Goal: Information Seeking & Learning: Learn about a topic

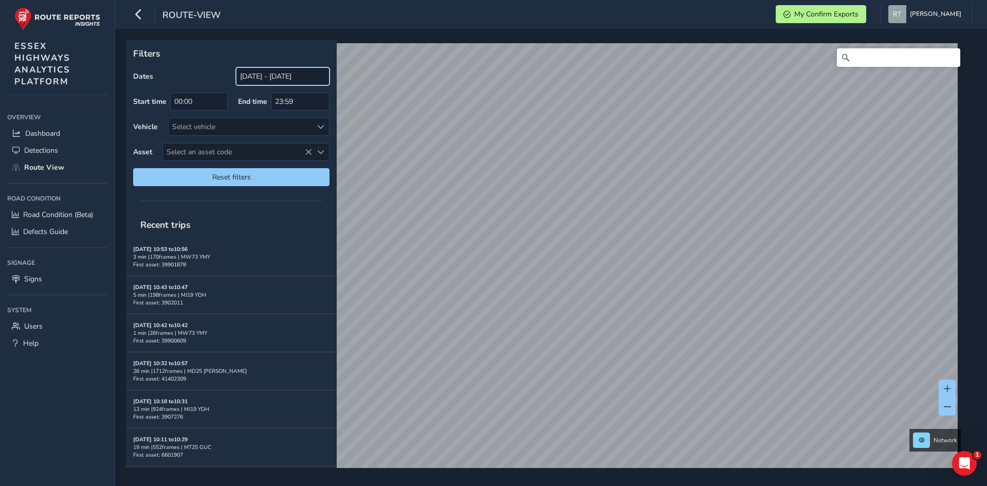
drag, startPoint x: 265, startPoint y: 77, endPoint x: 265, endPoint y: 85, distance: 8.2
click at [265, 77] on input "[DATE] - [DATE]" at bounding box center [283, 76] width 94 height 18
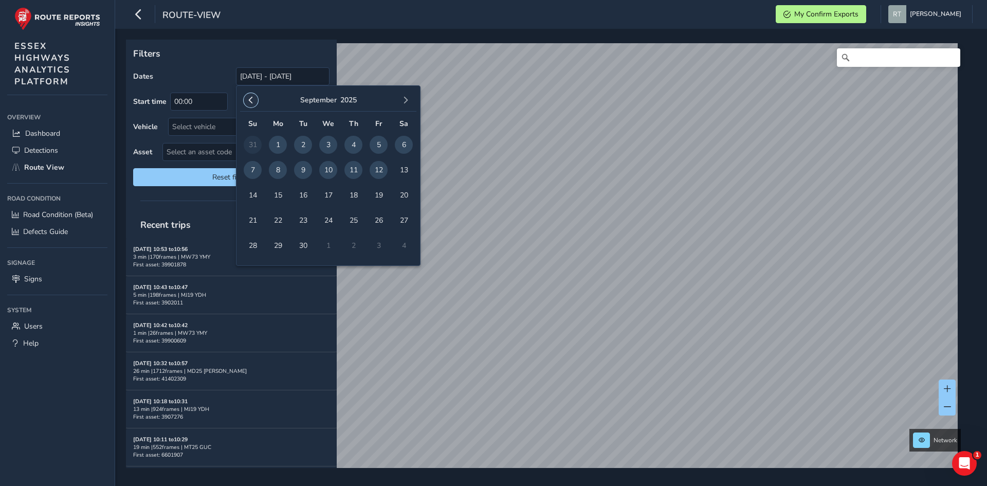
click at [255, 100] on button "button" at bounding box center [251, 100] width 14 height 14
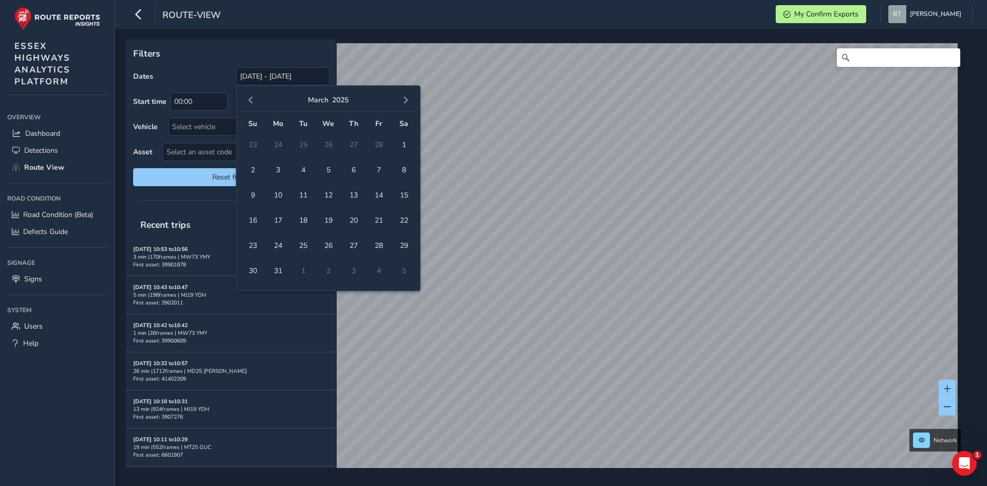
click at [255, 100] on button "button" at bounding box center [251, 100] width 14 height 14
click at [323, 139] on span "1" at bounding box center [328, 145] width 18 height 18
click at [412, 100] on button "button" at bounding box center [405, 100] width 14 height 14
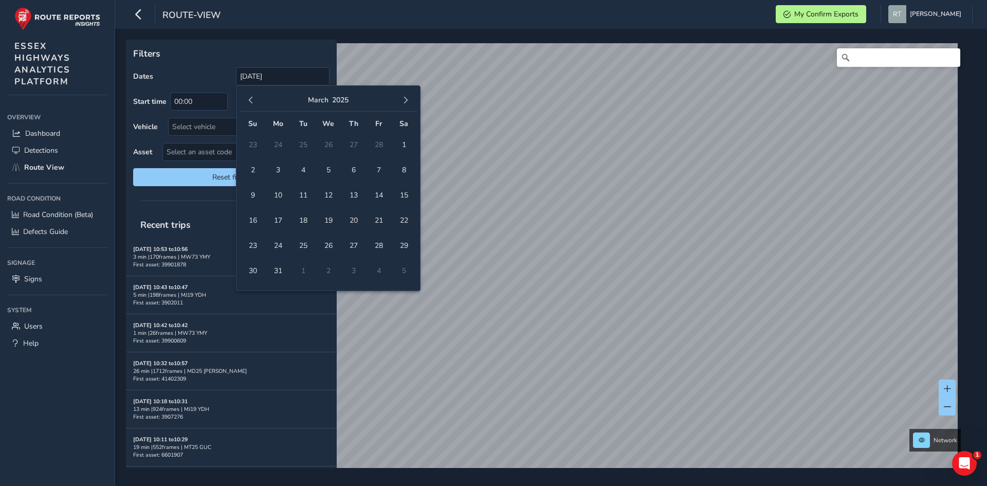
click at [412, 100] on button "button" at bounding box center [405, 100] width 14 height 14
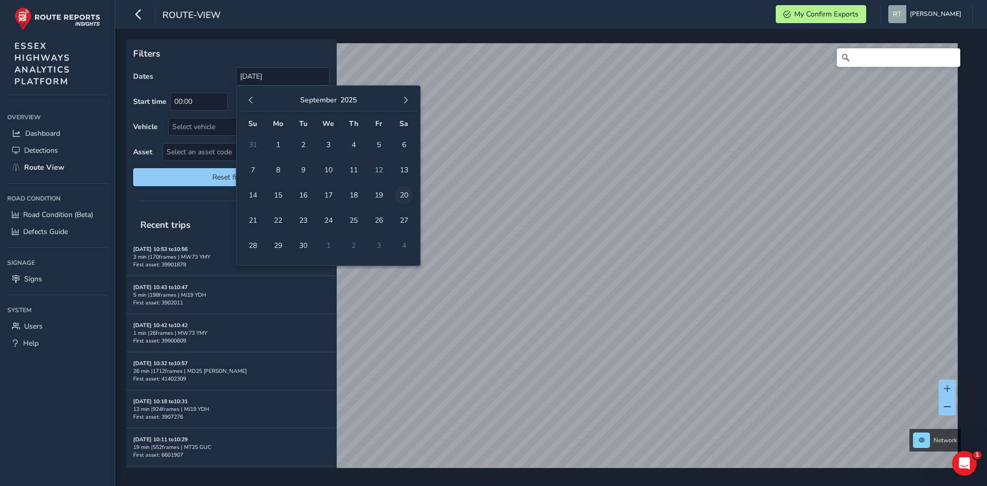
click at [401, 195] on span "20" at bounding box center [404, 195] width 18 height 18
type input "01/01/2025 - 20/09/2025"
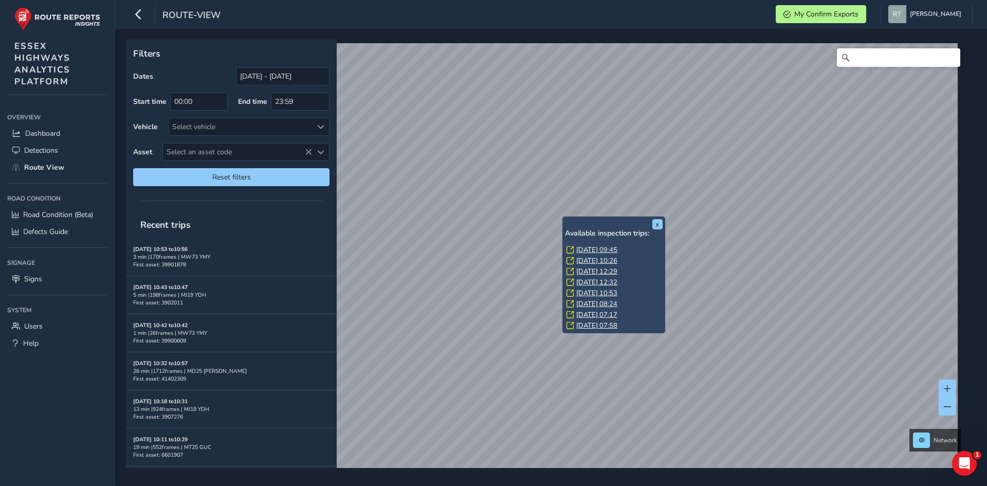
click at [581, 251] on link "Thu, 11 Sep, 09:45" at bounding box center [596, 249] width 41 height 9
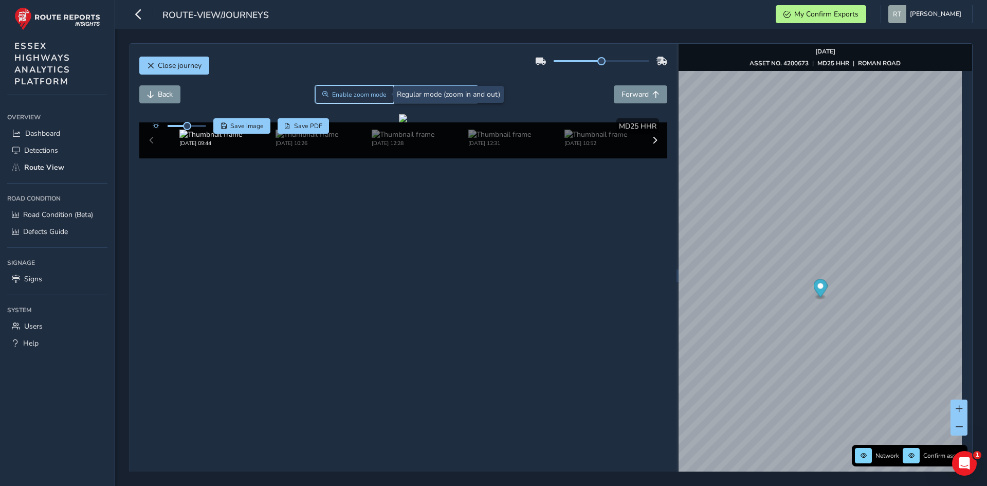
click at [351, 88] on button "Enable zoom mode" at bounding box center [354, 94] width 78 height 18
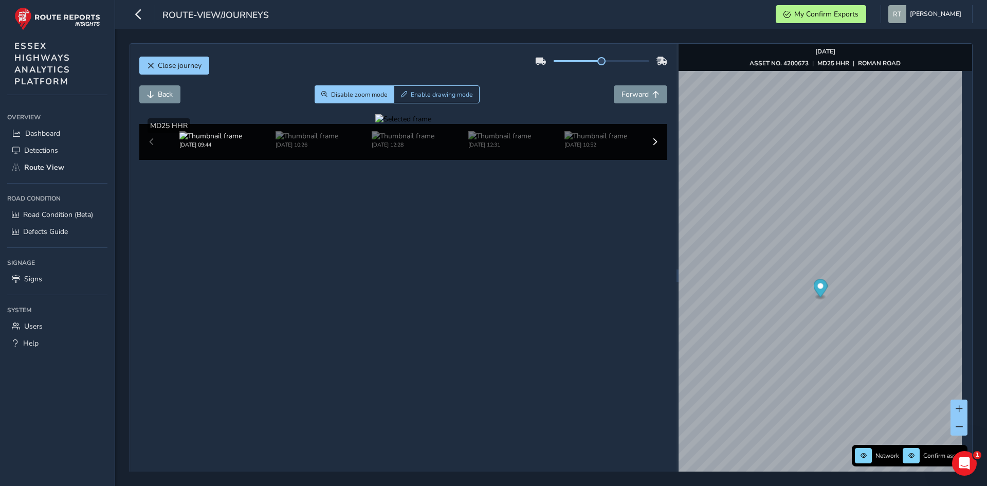
click at [431, 124] on div at bounding box center [403, 119] width 56 height 10
click at [550, 219] on img at bounding box center [363, 338] width 1481 height 833
click at [345, 99] on button "Disable zoom mode" at bounding box center [355, 94] width 80 height 18
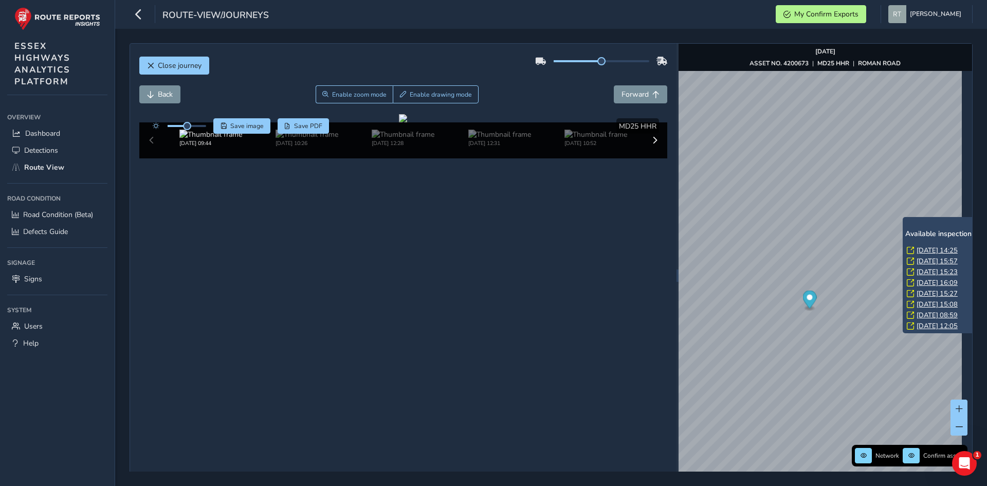
click at [922, 260] on link "Wed, 10 Sep, 15:57" at bounding box center [937, 261] width 41 height 9
click at [923, 260] on link "Wed, 10 Sep, 15:57" at bounding box center [937, 261] width 41 height 9
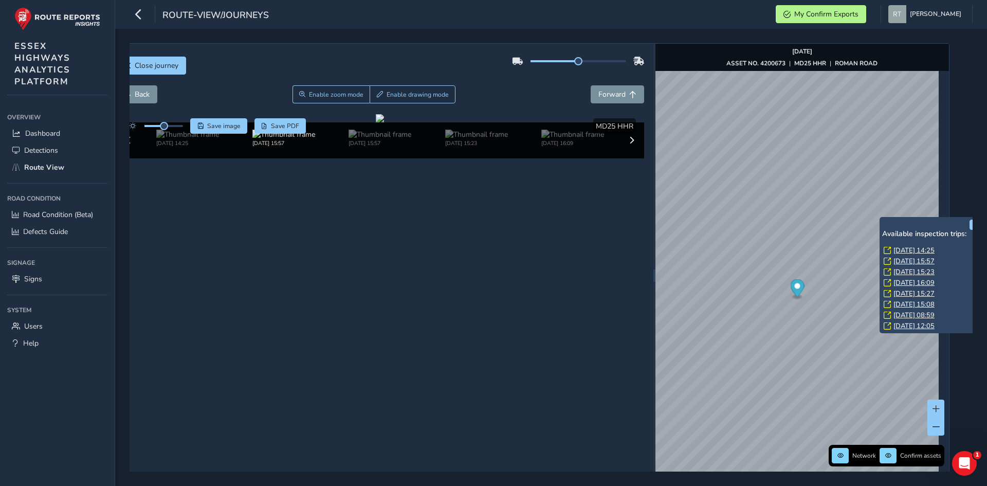
scroll to position [0, 41]
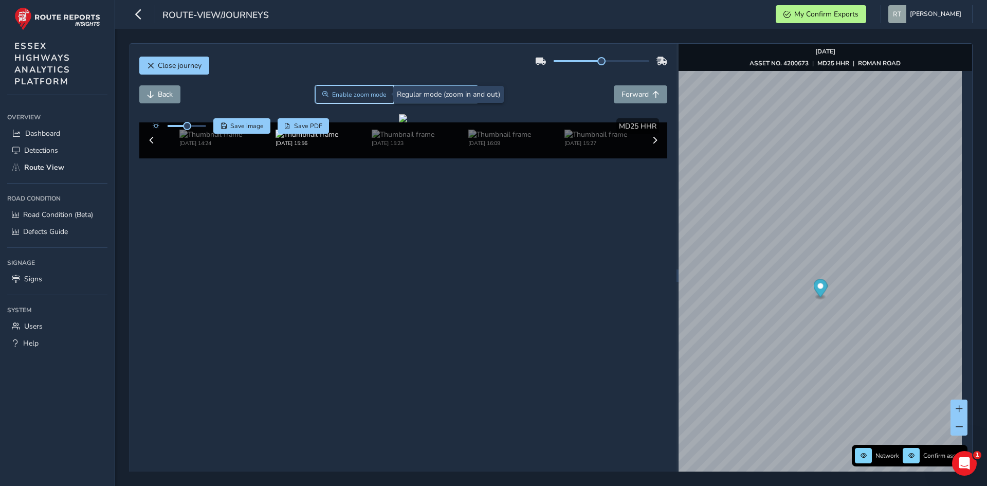
click at [326, 95] on span "Zoom" at bounding box center [325, 94] width 6 height 6
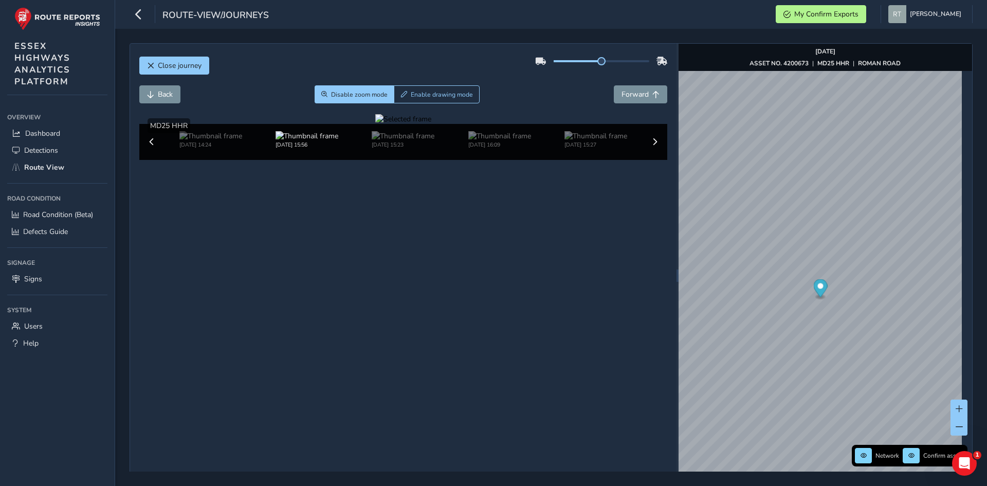
click at [375, 124] on div at bounding box center [403, 119] width 56 height 10
click at [338, 199] on img at bounding box center [751, 374] width 1481 height 833
click at [378, 92] on span "Disable zoom mode" at bounding box center [359, 94] width 57 height 8
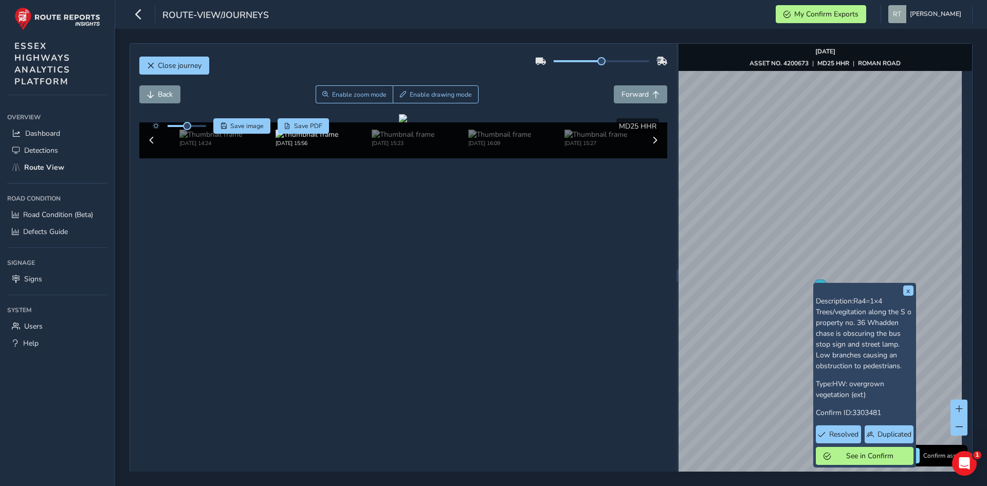
click at [813, 287] on div "x Description: Ra4=1×4 Trees/vegitation along the S o property no. 36 Whadden c…" at bounding box center [864, 375] width 103 height 185
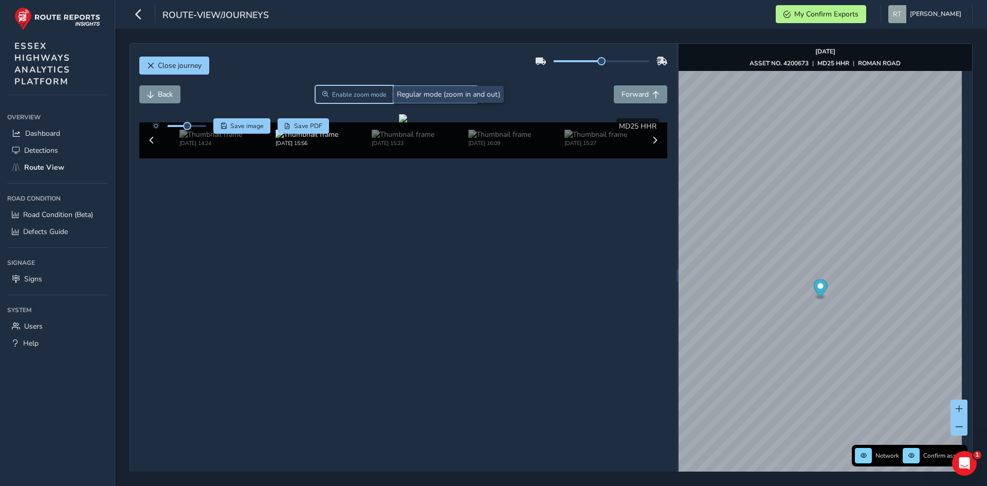
click at [334, 96] on span "Enable zoom mode" at bounding box center [359, 94] width 54 height 8
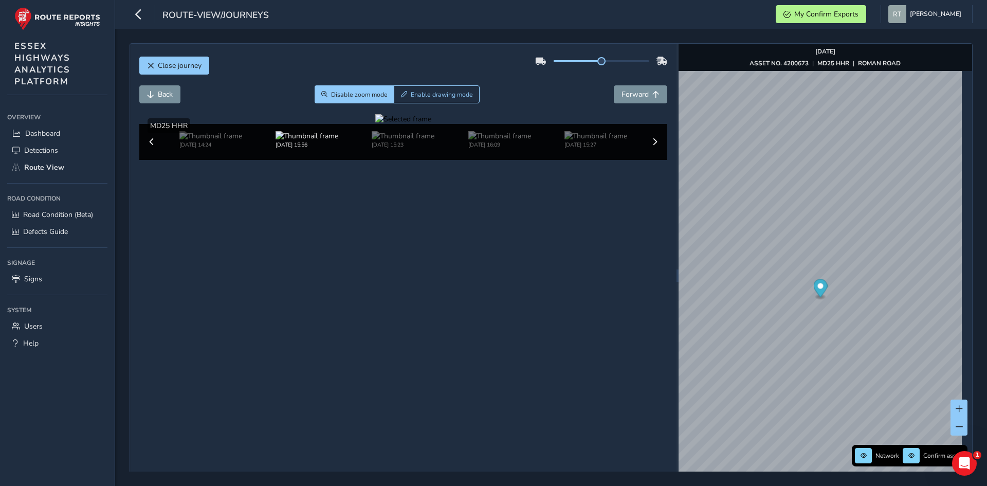
click at [375, 124] on div at bounding box center [403, 119] width 56 height 10
click at [305, 205] on img at bounding box center [811, 364] width 1481 height 833
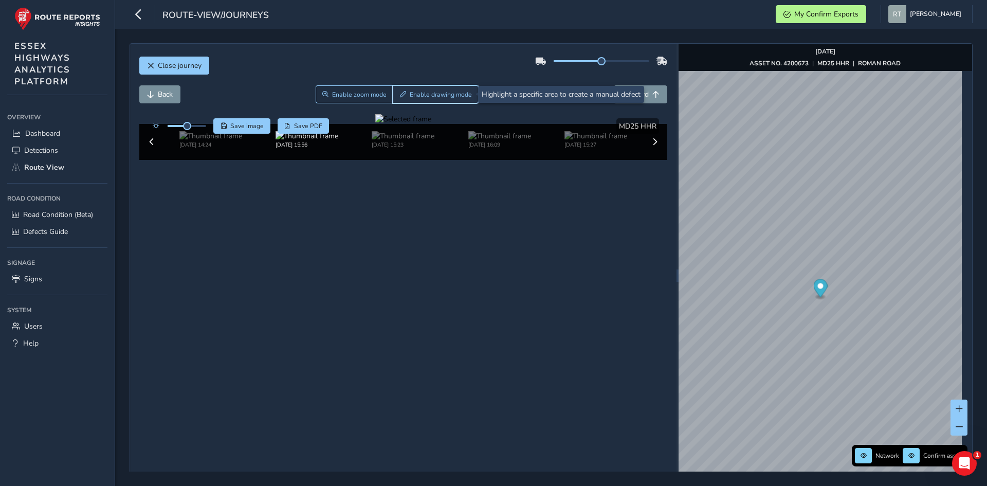
click at [432, 97] on span "Enable drawing mode" at bounding box center [441, 94] width 62 height 8
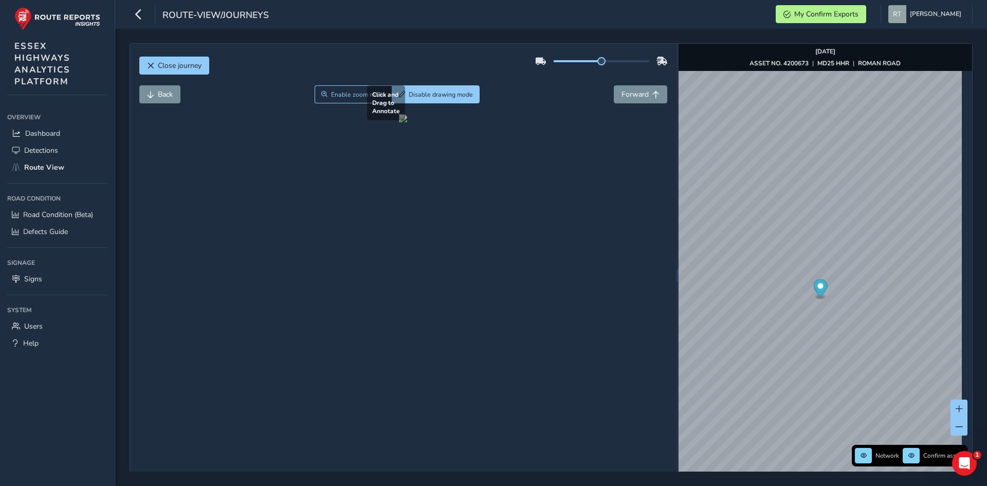
drag, startPoint x: 232, startPoint y: 163, endPoint x: 260, endPoint y: 197, distance: 44.2
click at [399, 122] on div at bounding box center [403, 118] width 8 height 8
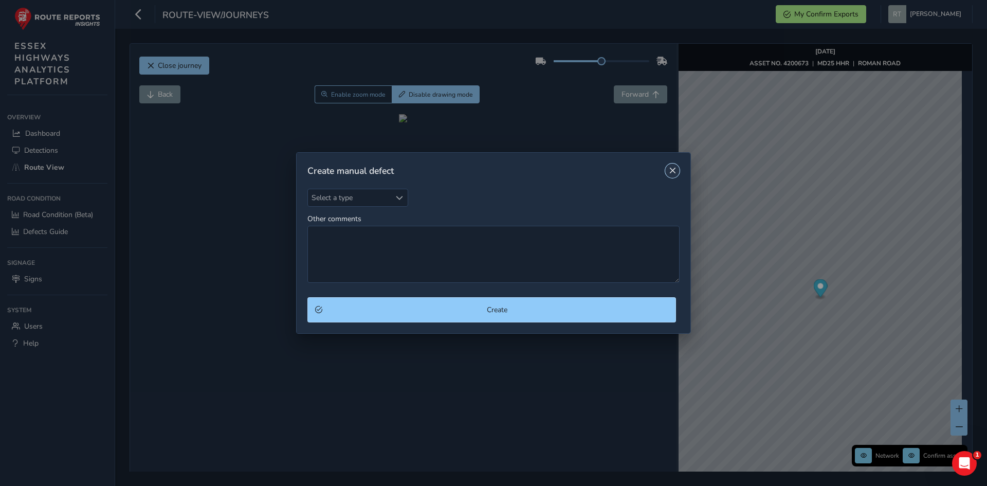
click at [669, 170] on span "Close" at bounding box center [672, 170] width 7 height 7
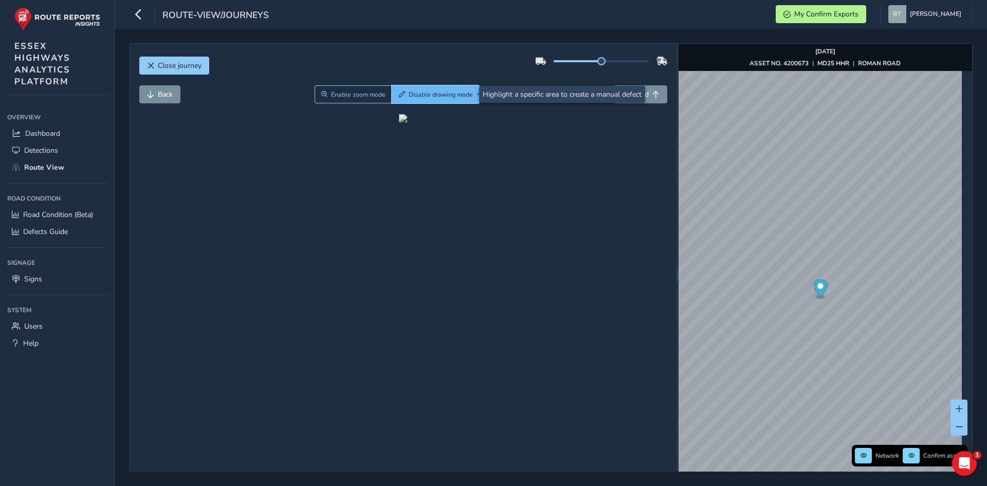
click at [436, 96] on span "Disable drawing mode" at bounding box center [441, 94] width 64 height 8
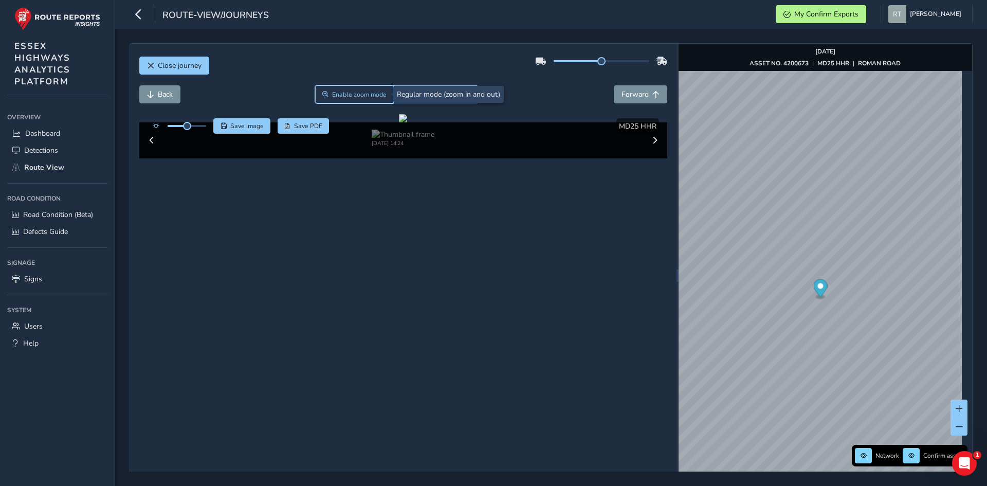
click at [337, 93] on span "Enable zoom mode" at bounding box center [359, 94] width 54 height 8
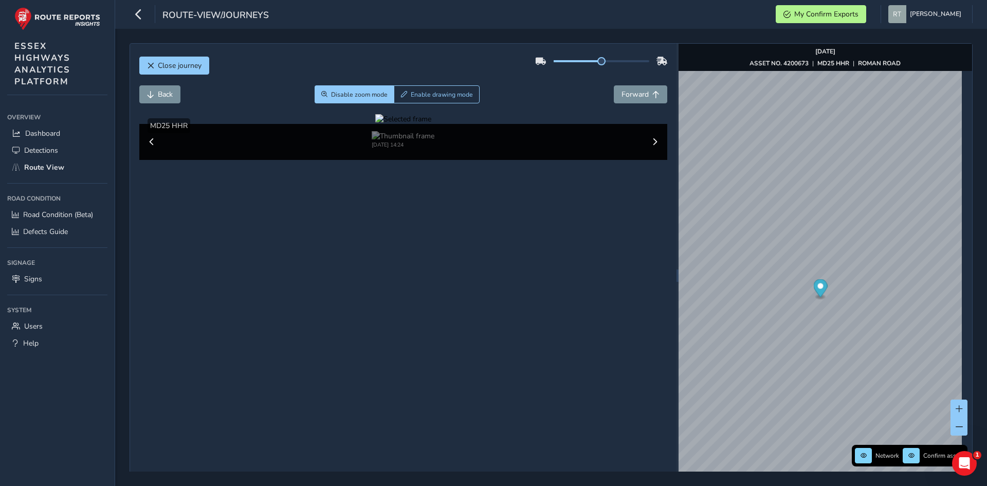
drag, startPoint x: 265, startPoint y: 162, endPoint x: 315, endPoint y: 232, distance: 85.5
click at [375, 124] on div at bounding box center [403, 119] width 56 height 10
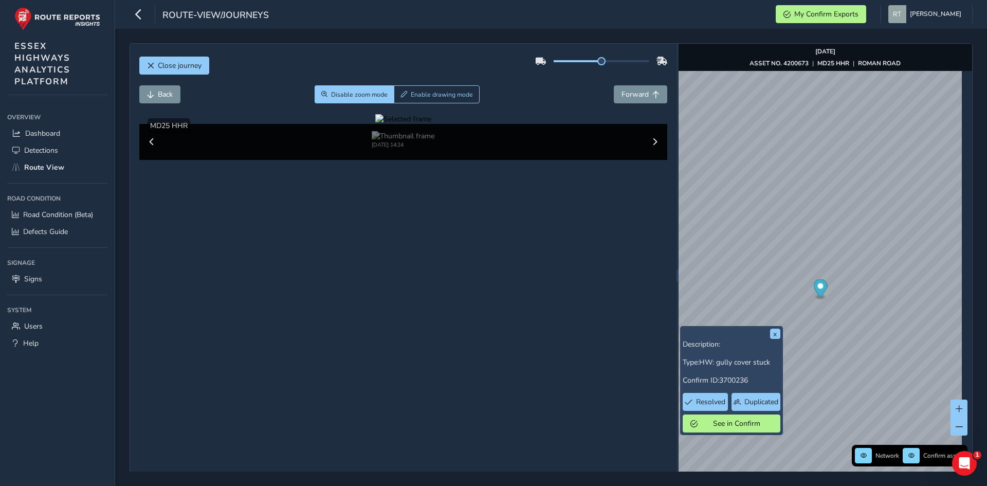
click at [431, 124] on div at bounding box center [403, 119] width 56 height 10
click at [439, 261] on img at bounding box center [567, 262] width 1481 height 833
click at [353, 92] on span "Disable zoom mode" at bounding box center [359, 94] width 57 height 8
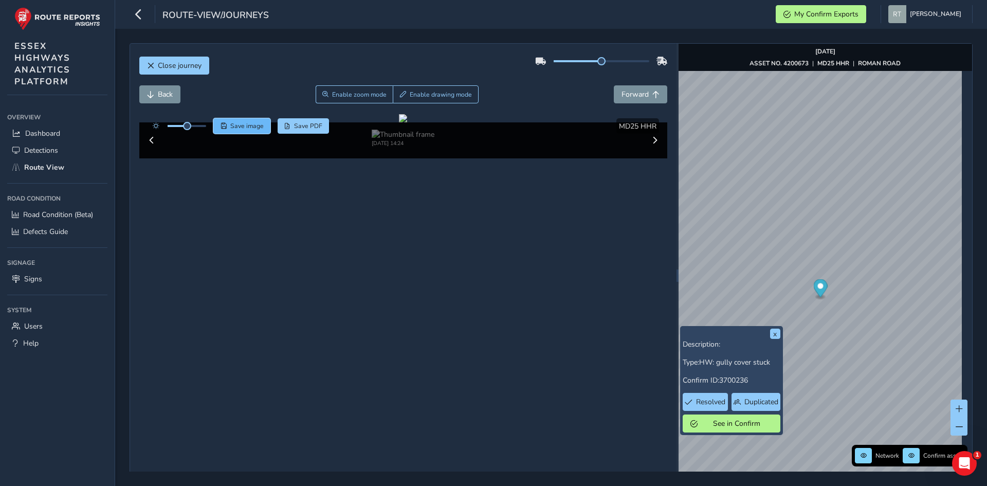
click at [255, 124] on span "Save image" at bounding box center [246, 126] width 33 height 8
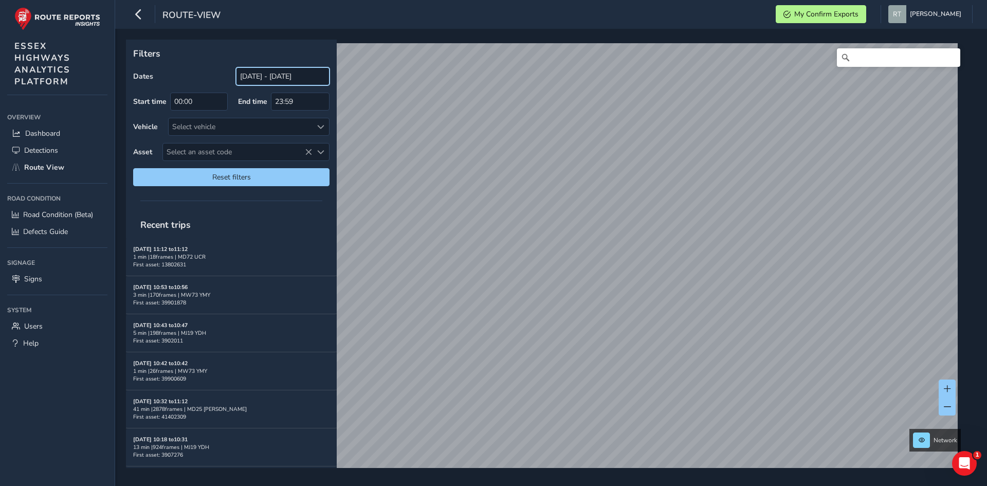
click at [285, 77] on input "[DATE] - [DATE]" at bounding box center [283, 76] width 94 height 18
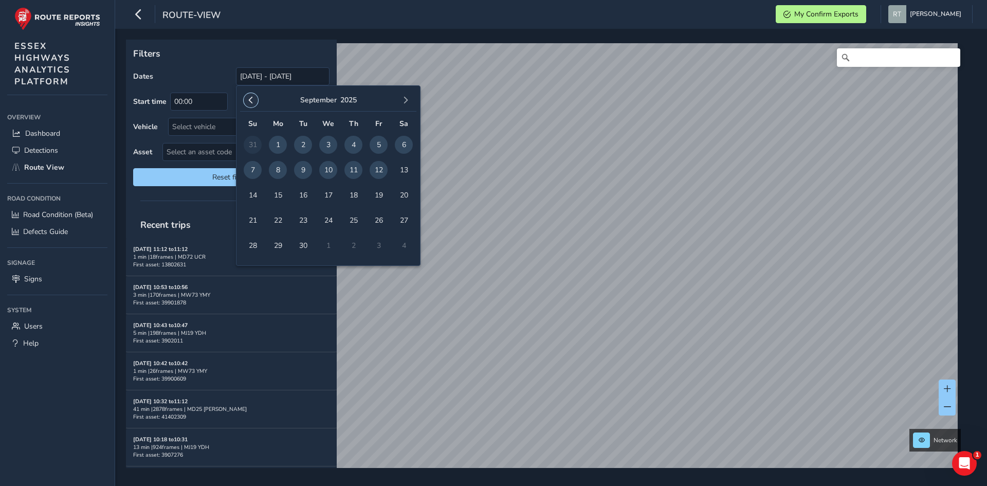
click at [253, 104] on span "button" at bounding box center [250, 100] width 7 height 7
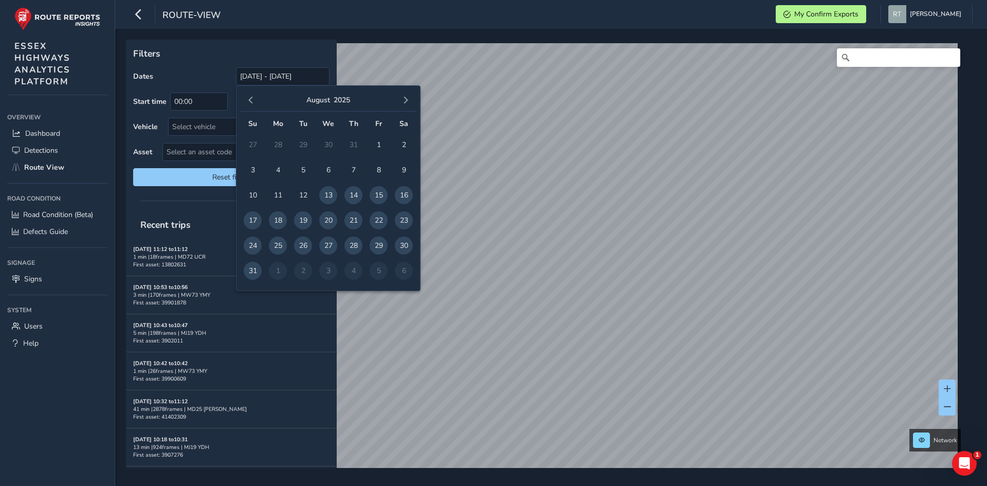
click at [253, 104] on span "button" at bounding box center [250, 100] width 7 height 7
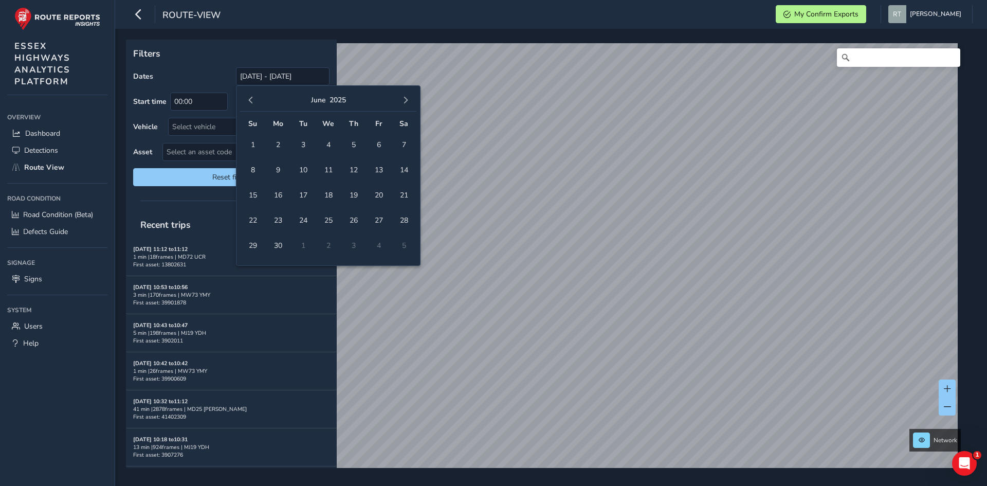
click at [253, 104] on span "button" at bounding box center [250, 100] width 7 height 7
click at [332, 143] on span "1" at bounding box center [328, 145] width 18 height 18
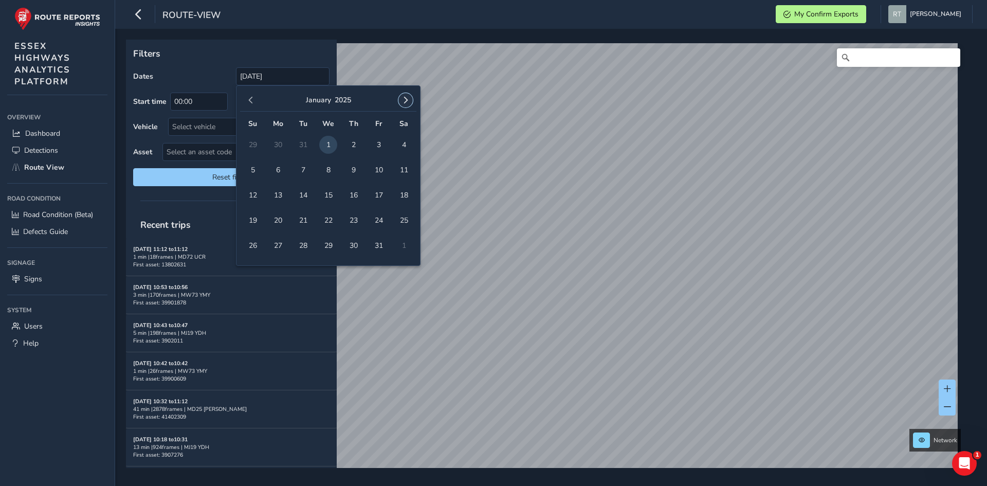
click at [411, 102] on button "button" at bounding box center [405, 100] width 14 height 14
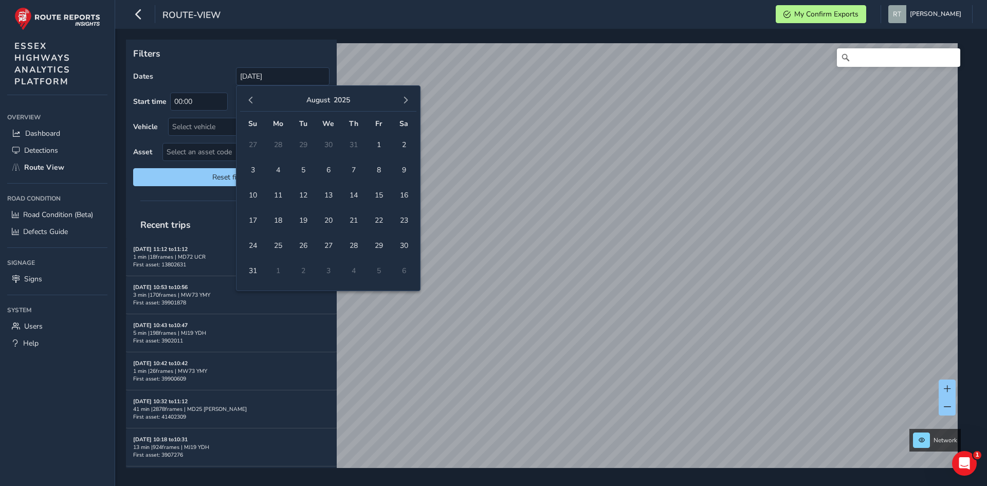
click at [411, 102] on button "button" at bounding box center [405, 100] width 14 height 14
click at [403, 193] on span "20" at bounding box center [404, 195] width 18 height 18
type input "[DATE] - [DATE]"
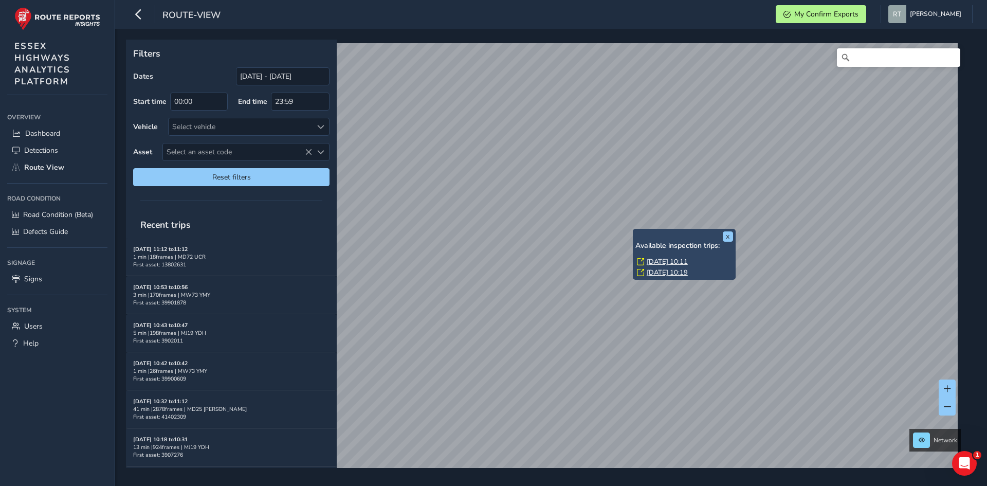
click at [652, 263] on link "Fri, 25 Jul, 10:11" at bounding box center [667, 261] width 41 height 9
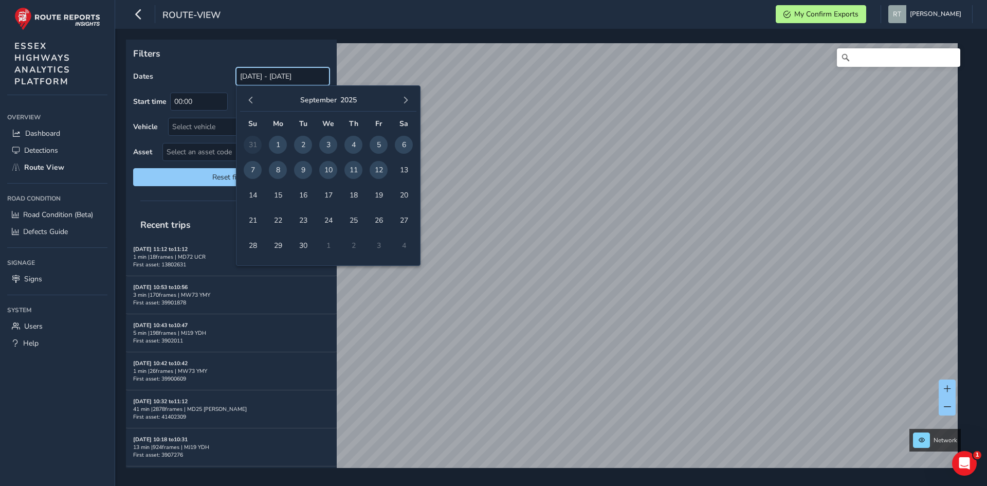
click at [291, 83] on input "[DATE] - [DATE]" at bounding box center [283, 76] width 94 height 18
click at [258, 105] on div "September 2025" at bounding box center [328, 100] width 176 height 22
click at [251, 101] on span "button" at bounding box center [250, 100] width 7 height 7
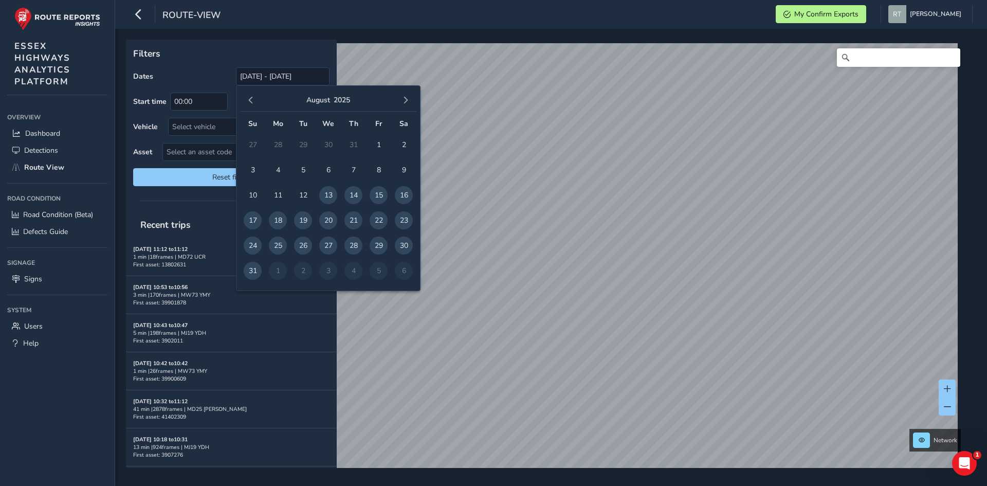
click at [251, 101] on span "button" at bounding box center [250, 100] width 7 height 7
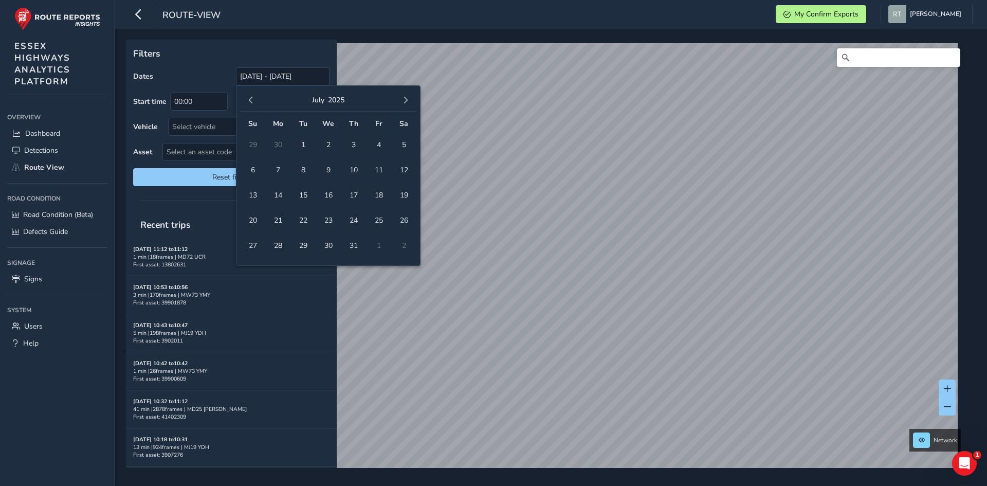
click at [251, 101] on span "button" at bounding box center [250, 100] width 7 height 7
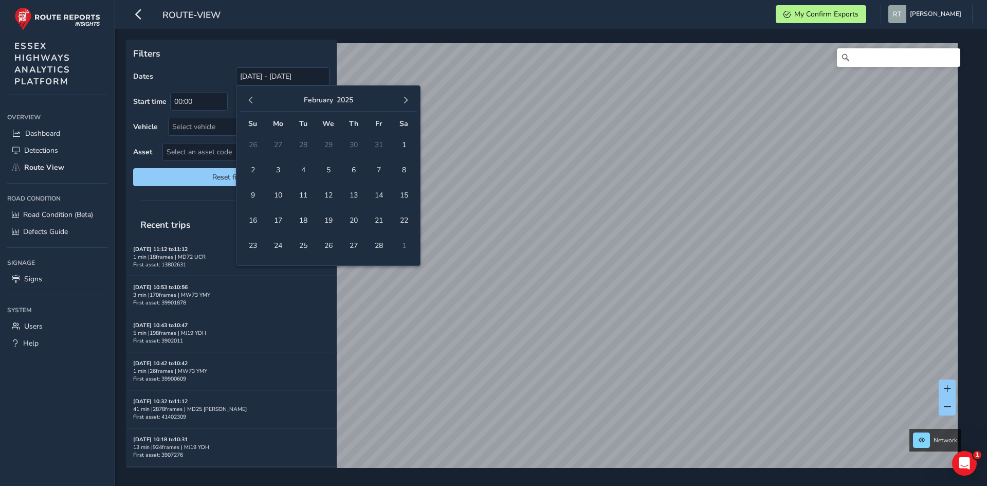
click at [243, 99] on div "February 2025" at bounding box center [328, 100] width 176 height 22
click at [405, 144] on span "1" at bounding box center [404, 145] width 18 height 18
click at [405, 100] on span "button" at bounding box center [405, 100] width 7 height 7
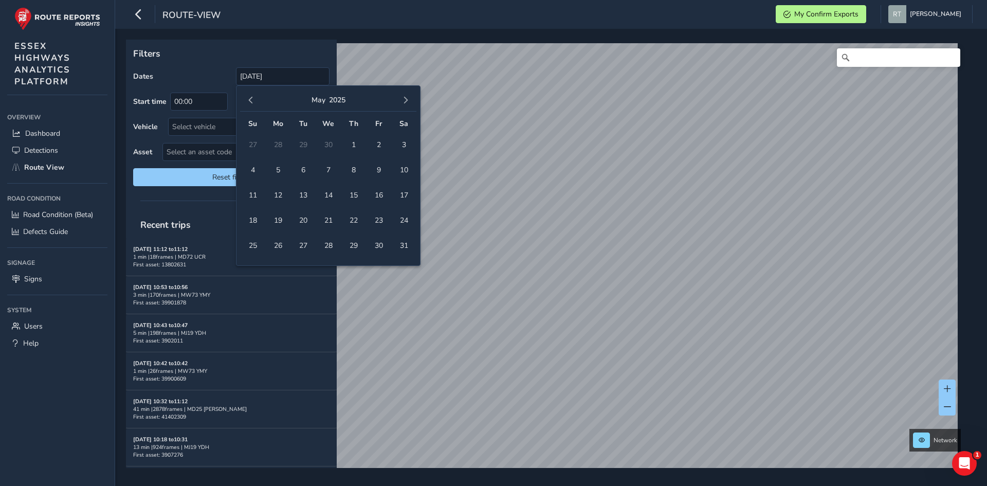
click at [405, 100] on span "button" at bounding box center [405, 100] width 7 height 7
click at [403, 194] on span "20" at bounding box center [404, 195] width 18 height 18
type input "01/02/2025 - 20/09/2025"
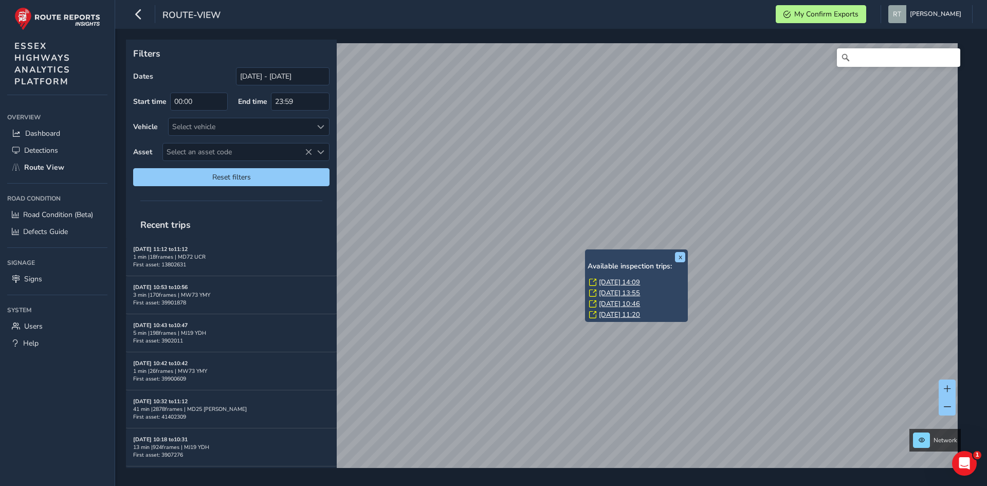
click at [609, 282] on link "Mon, 19 May, 14:09" at bounding box center [619, 282] width 41 height 9
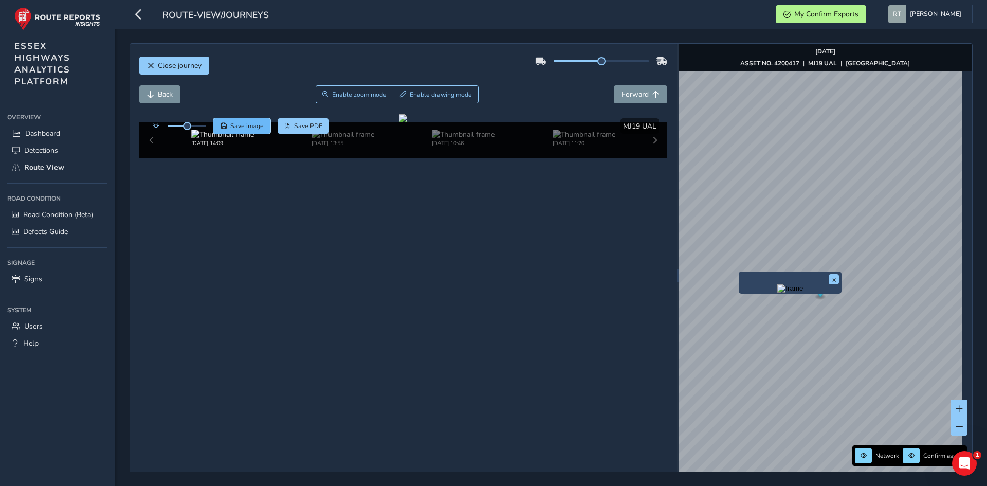
click at [225, 125] on span "Save" at bounding box center [224, 126] width 6 height 6
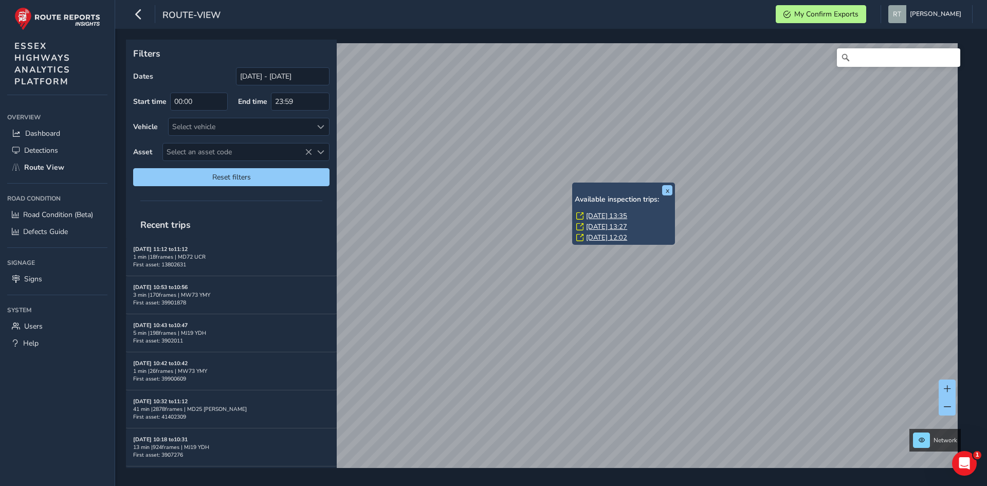
click at [594, 213] on link "[DATE] 13:35" at bounding box center [606, 215] width 41 height 9
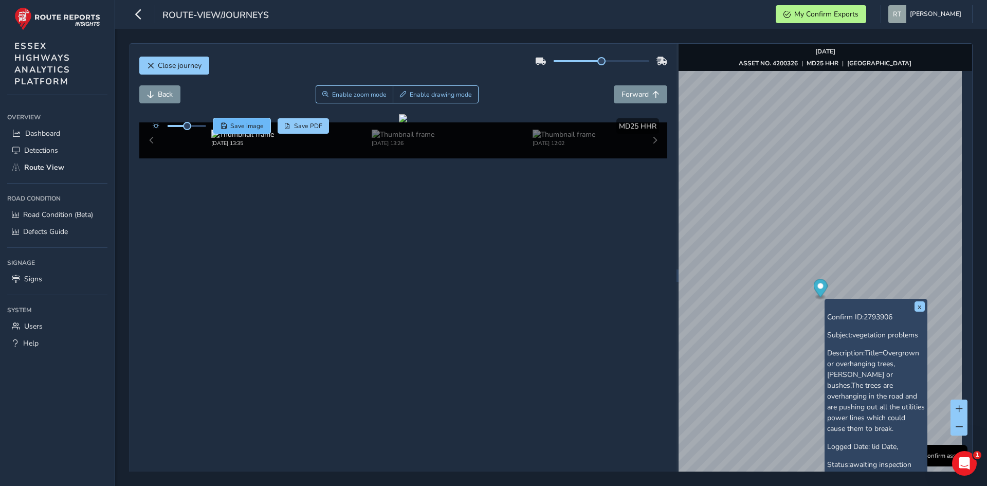
click at [225, 124] on span "Save" at bounding box center [224, 126] width 6 height 6
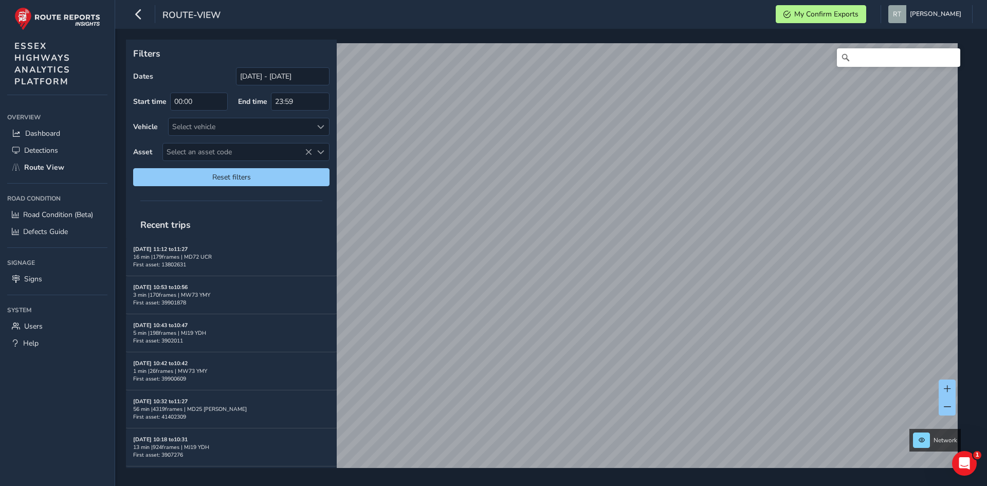
click at [269, 67] on div "Filters Dates [DATE] - [DATE] Start time 00:00 End time 23:59 Vehicle Select ve…" at bounding box center [231, 117] width 211 height 154
click at [260, 78] on input "[DATE] - [DATE]" at bounding box center [283, 76] width 94 height 18
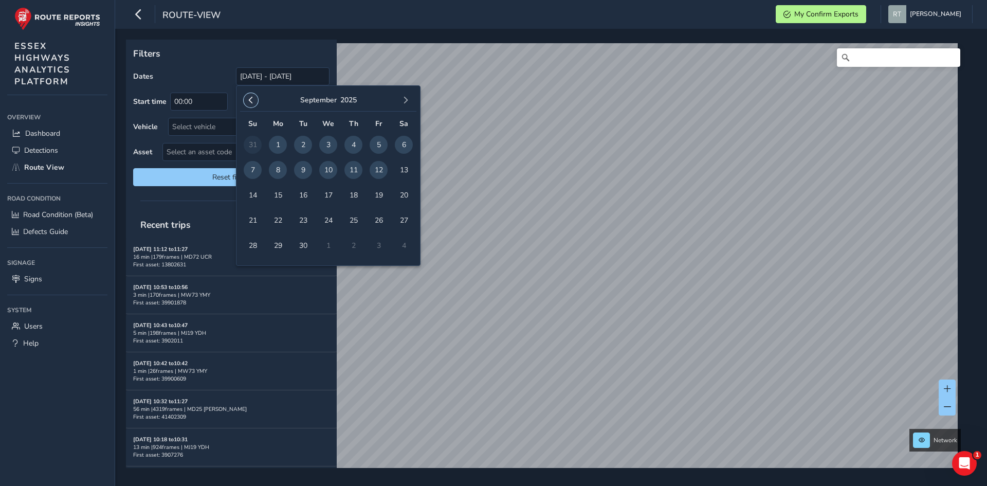
click at [247, 98] on span "button" at bounding box center [250, 100] width 7 height 7
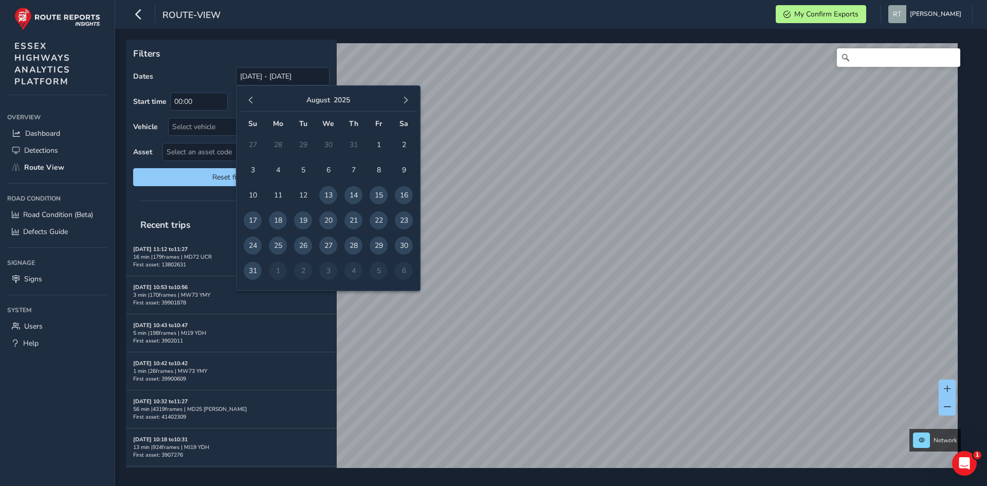
click at [247, 98] on span "button" at bounding box center [250, 100] width 7 height 7
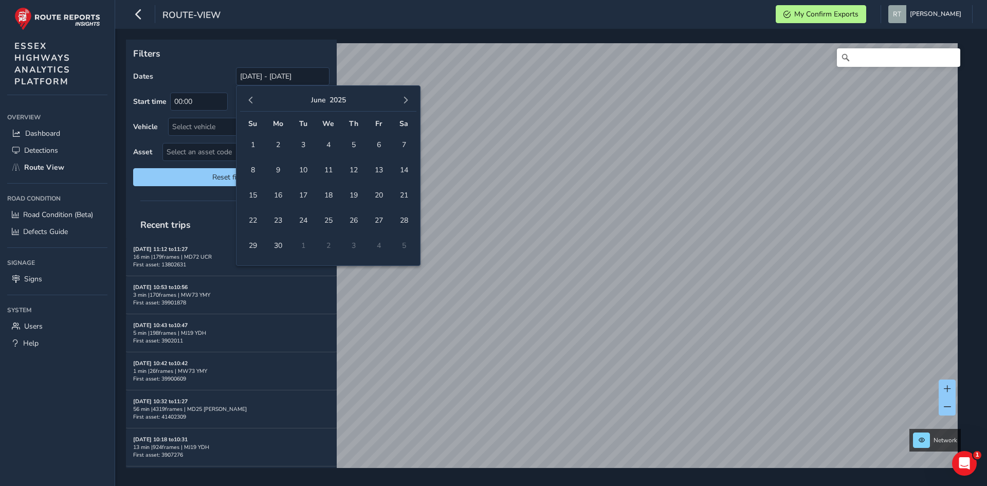
click at [247, 98] on span "button" at bounding box center [250, 100] width 7 height 7
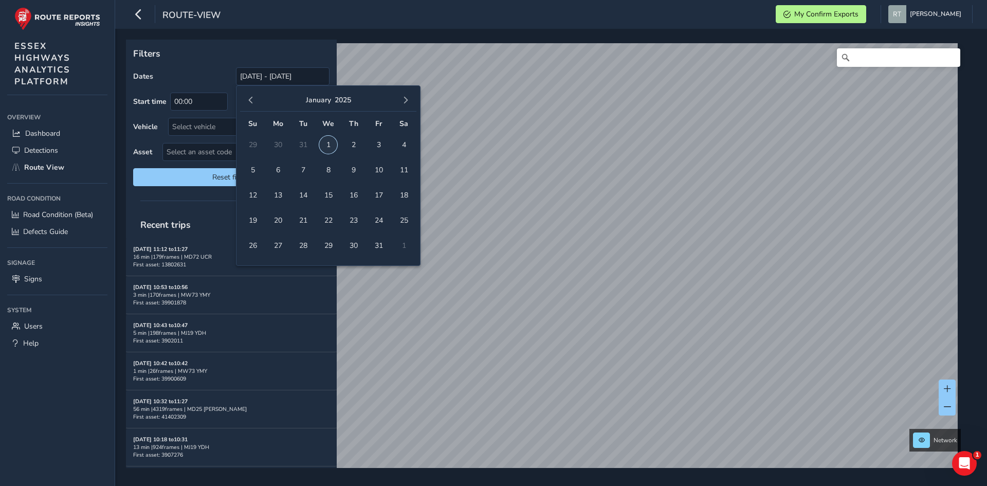
click at [328, 142] on span "1" at bounding box center [328, 145] width 18 height 18
click at [411, 98] on button "button" at bounding box center [405, 100] width 14 height 14
click at [411, 99] on button "button" at bounding box center [405, 100] width 14 height 14
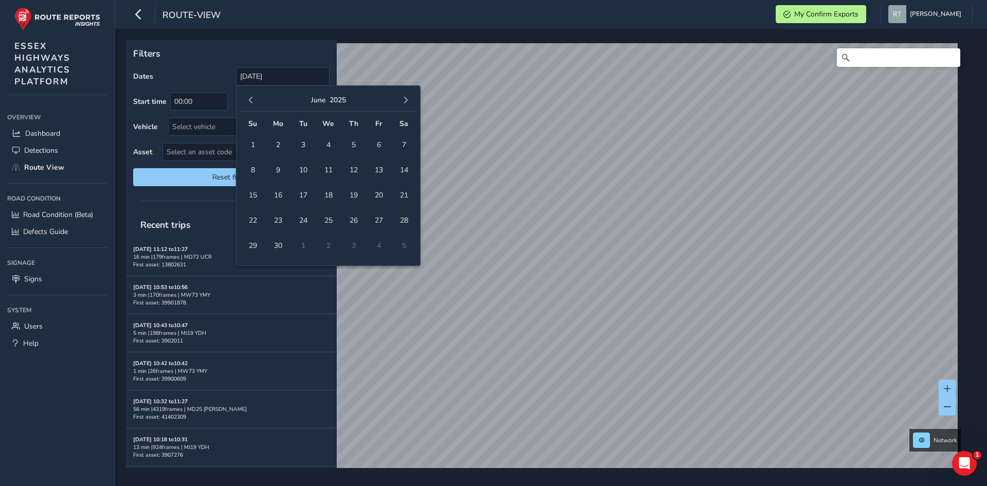
click at [411, 99] on button "button" at bounding box center [405, 100] width 14 height 14
click at [400, 212] on span "27" at bounding box center [404, 220] width 18 height 18
type input "[DATE] - [DATE]"
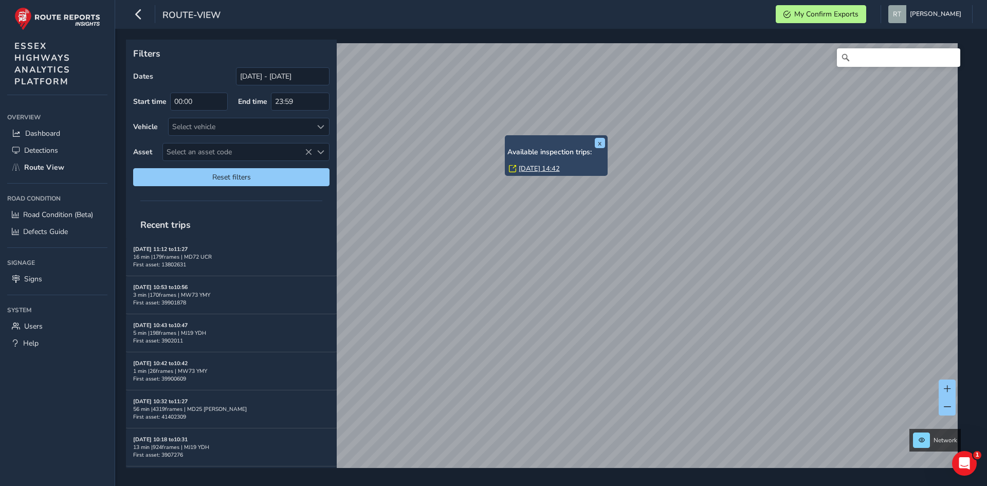
click at [524, 170] on link "[DATE] 14:42" at bounding box center [539, 168] width 41 height 9
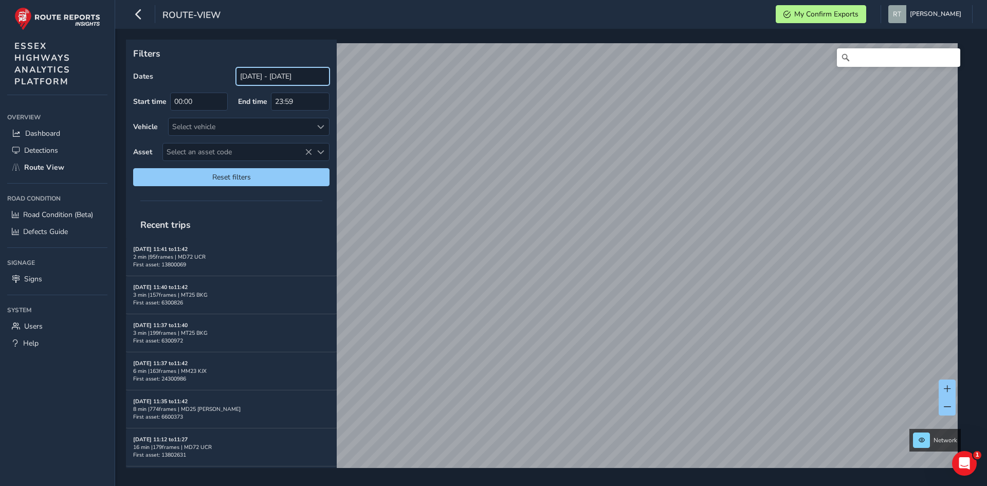
click at [262, 75] on input "[DATE] - [DATE]" at bounding box center [283, 76] width 94 height 18
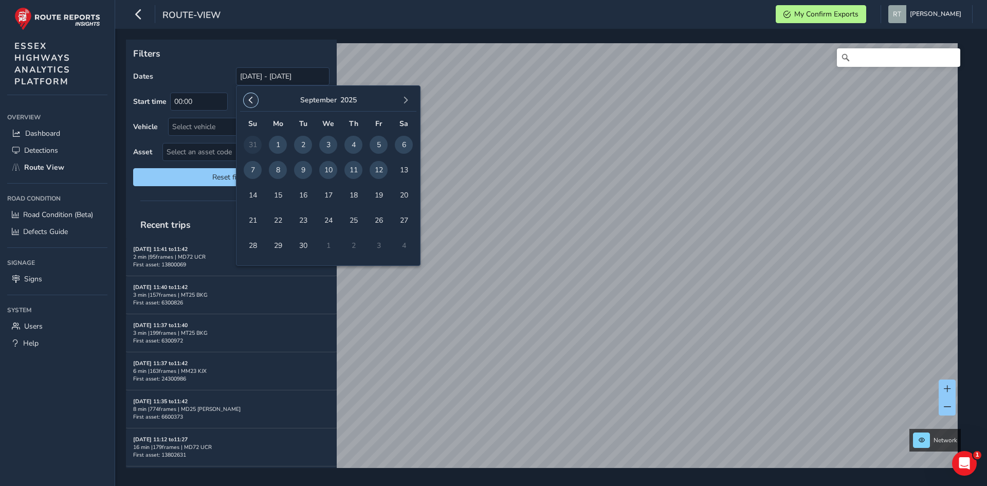
click at [252, 95] on button "button" at bounding box center [251, 100] width 14 height 14
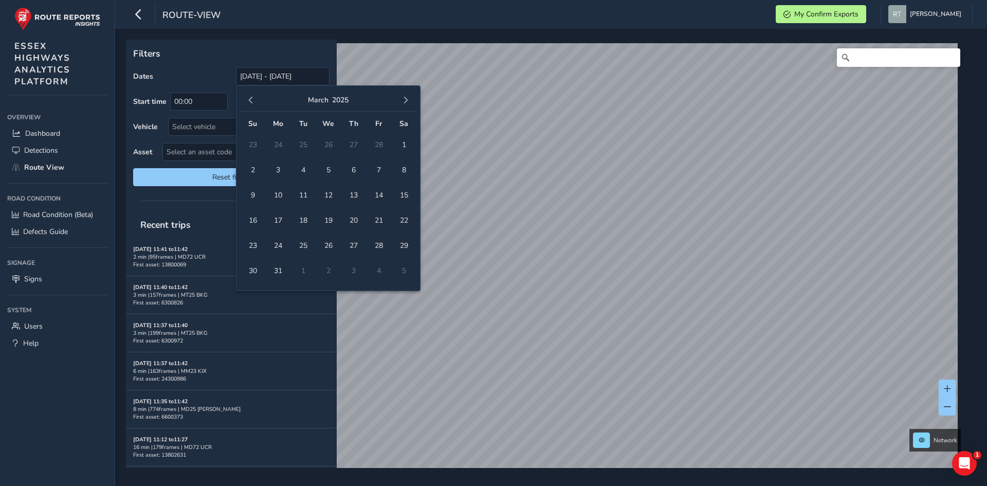
click at [252, 95] on button "button" at bounding box center [251, 100] width 14 height 14
click at [335, 144] on span "1" at bounding box center [328, 145] width 18 height 18
click at [405, 102] on span "button" at bounding box center [405, 100] width 7 height 7
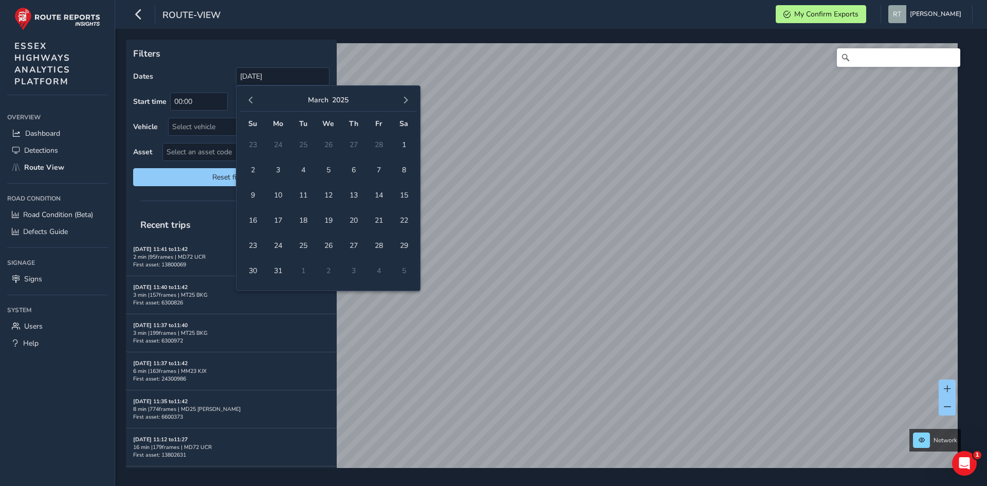
click at [405, 102] on span "button" at bounding box center [405, 100] width 7 height 7
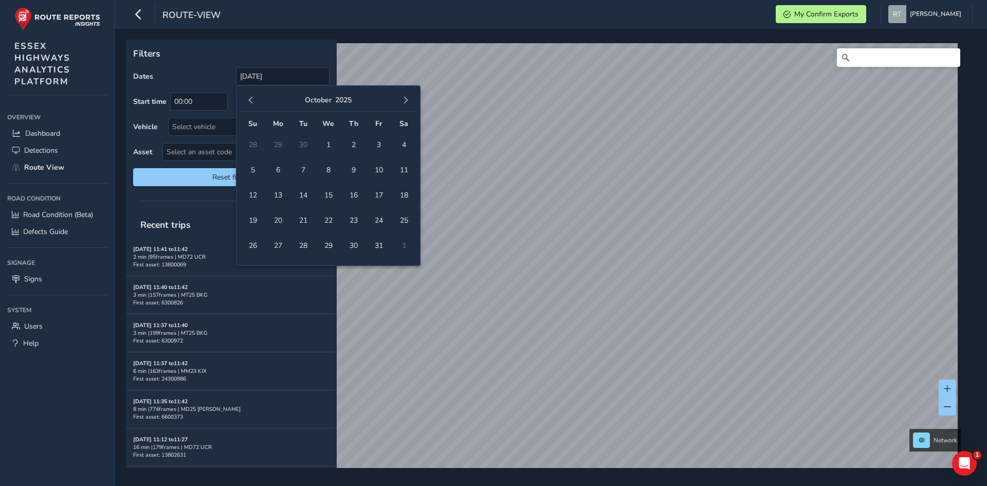
click at [405, 102] on span "button" at bounding box center [405, 100] width 7 height 7
click at [250, 100] on span "button" at bounding box center [250, 100] width 7 height 7
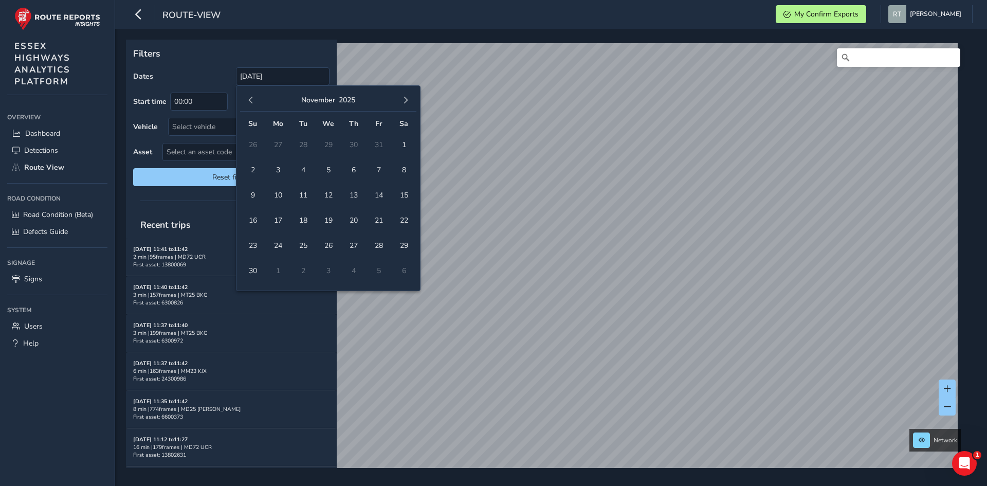
click at [250, 100] on span "button" at bounding box center [250, 100] width 7 height 7
click at [407, 104] on span "button" at bounding box center [405, 100] width 7 height 7
click at [254, 99] on span "button" at bounding box center [250, 100] width 7 height 7
click at [326, 145] on span "1" at bounding box center [328, 145] width 18 height 18
type input "[DATE] - [DATE]"
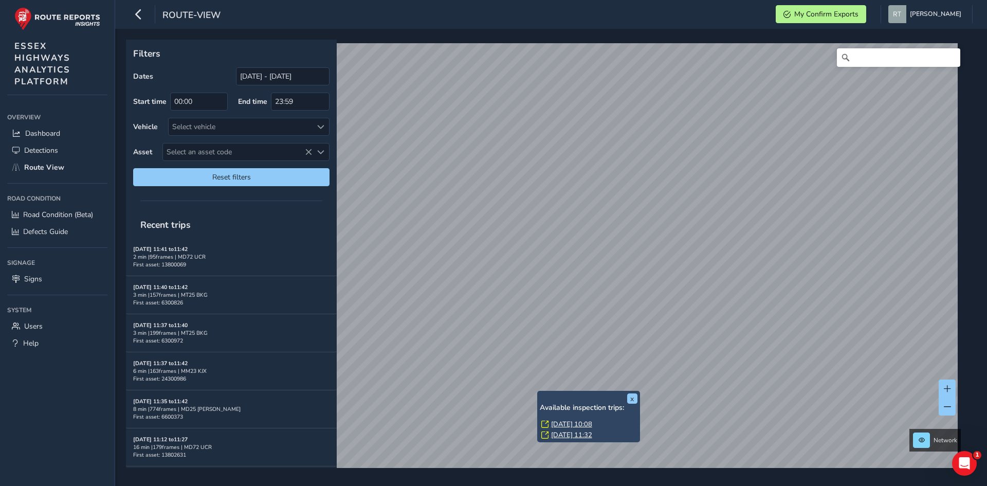
click at [573, 424] on link "[DATE] 10:08" at bounding box center [571, 423] width 41 height 9
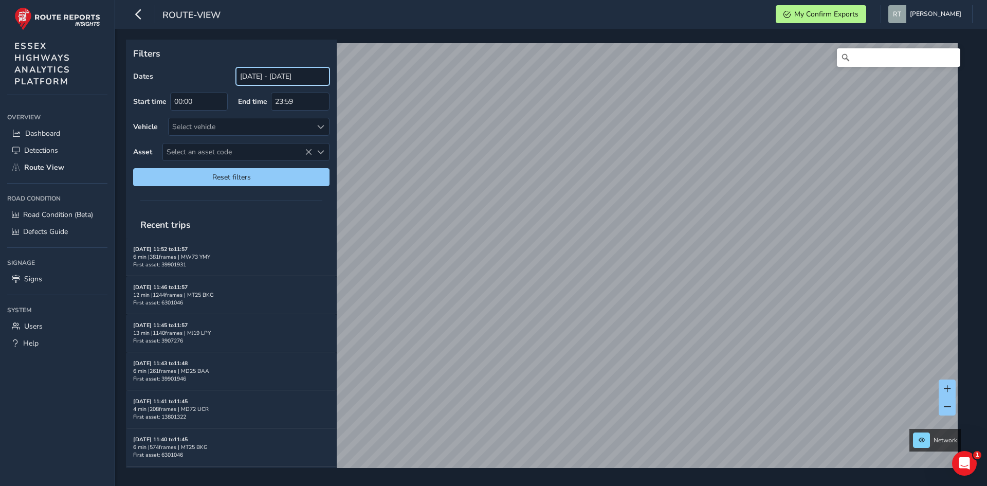
click at [259, 74] on input "[DATE] - [DATE]" at bounding box center [283, 76] width 94 height 18
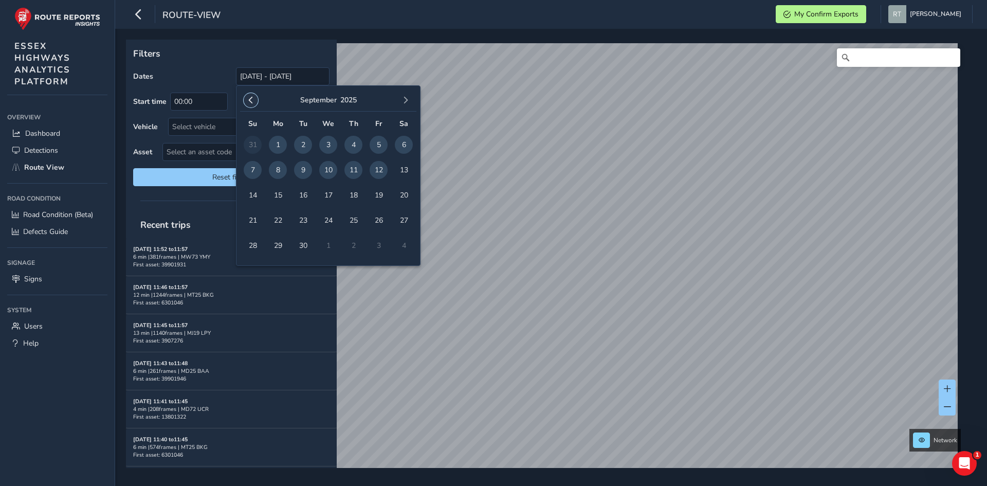
click at [248, 100] on span "button" at bounding box center [250, 100] width 7 height 7
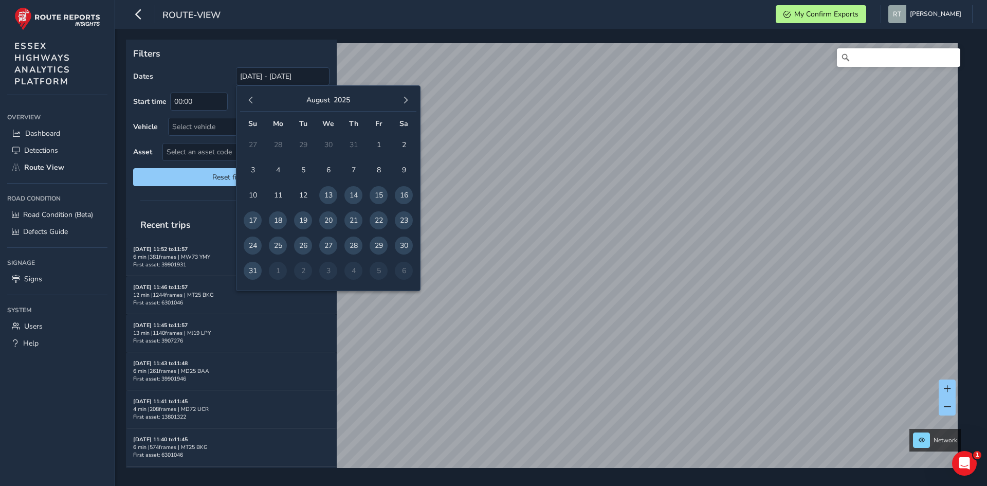
click at [248, 100] on span "button" at bounding box center [250, 100] width 7 height 7
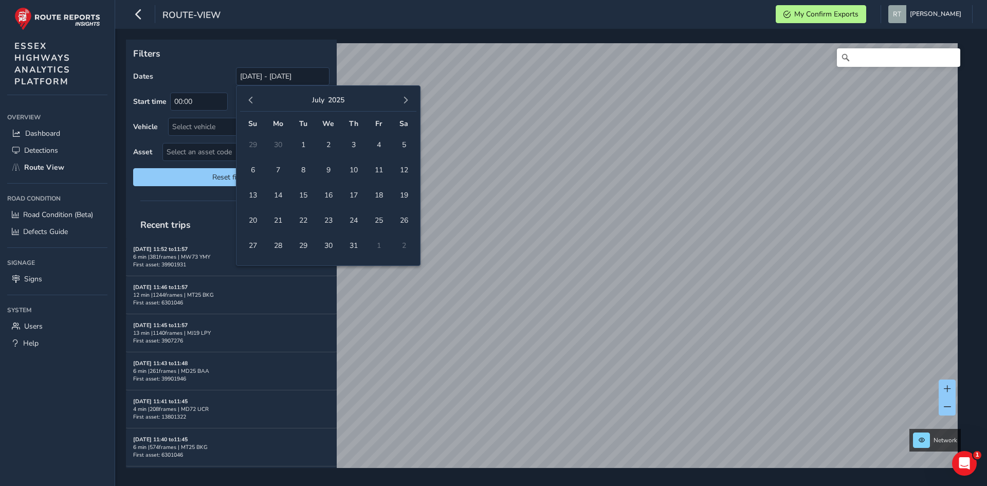
click at [248, 100] on span "button" at bounding box center [250, 100] width 7 height 7
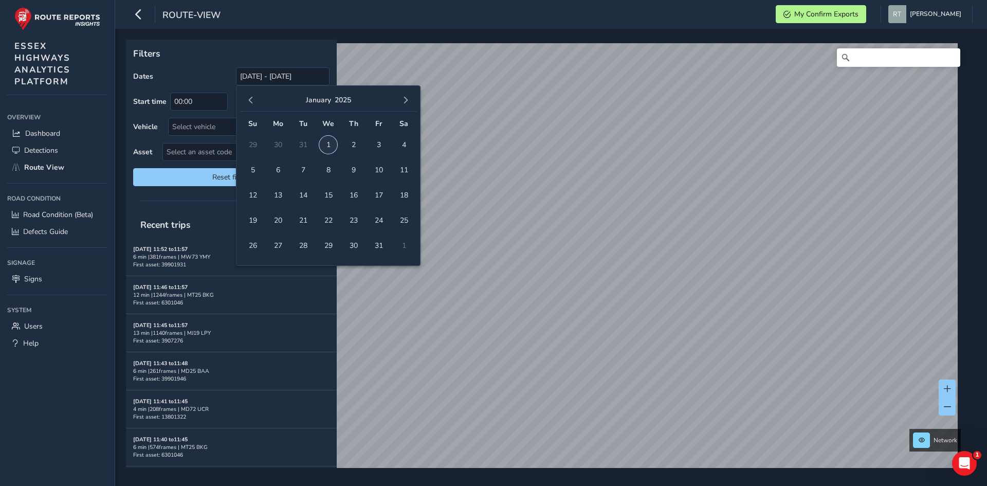
click at [333, 141] on span "1" at bounding box center [328, 145] width 18 height 18
click at [402, 100] on span "button" at bounding box center [405, 100] width 7 height 7
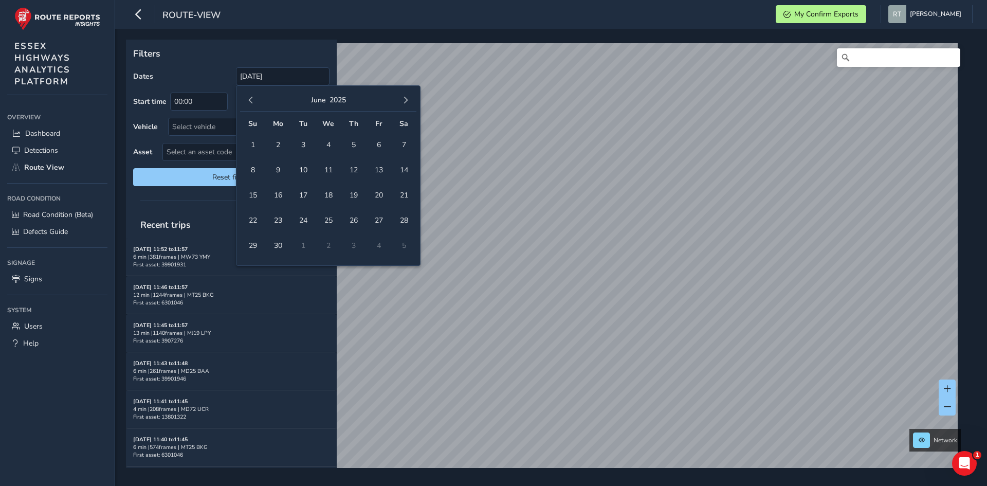
click at [402, 100] on span "button" at bounding box center [405, 100] width 7 height 7
click at [406, 194] on span "20" at bounding box center [404, 195] width 18 height 18
type input "01/01/2025 - 20/09/2025"
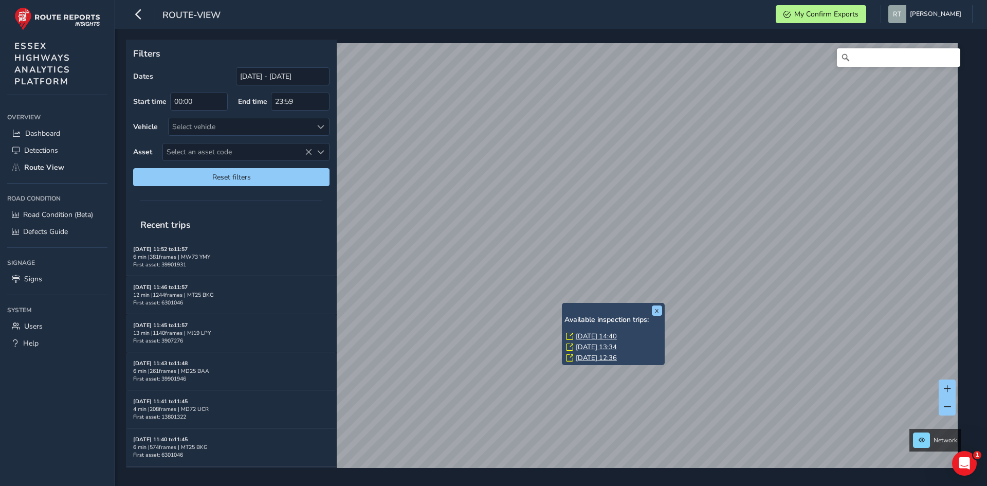
click at [594, 336] on link "Tue, 27 May, 14:40" at bounding box center [596, 336] width 41 height 9
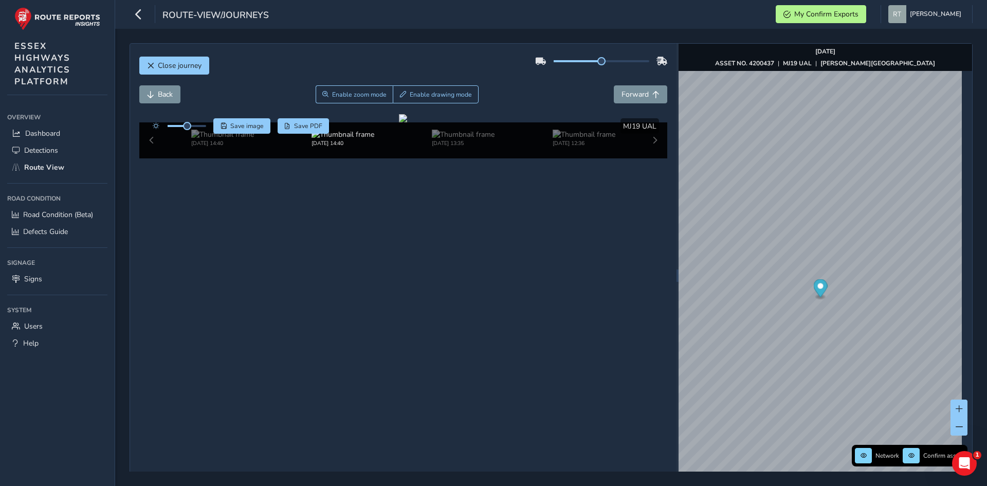
click at [817, 285] on circle "Map marker" at bounding box center [820, 286] width 6 height 6
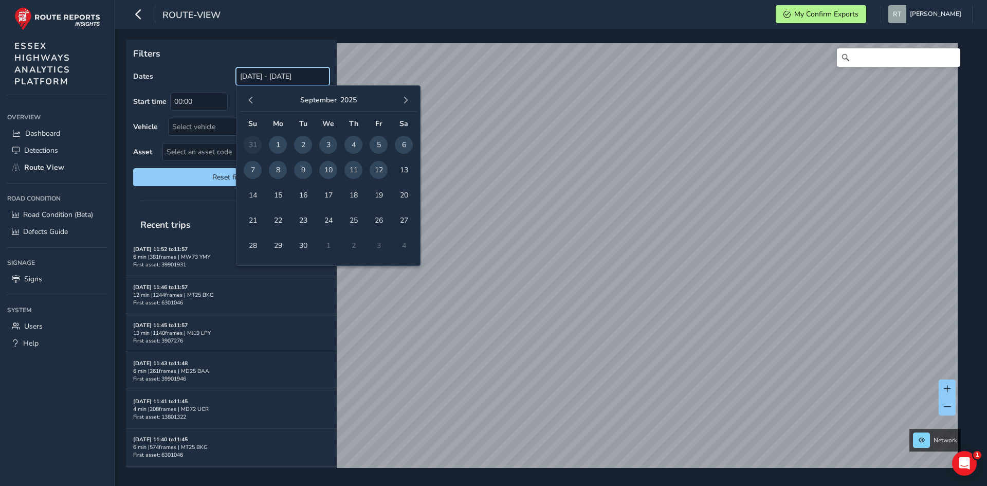
drag, startPoint x: 280, startPoint y: 71, endPoint x: 308, endPoint y: 129, distance: 64.4
click at [281, 71] on input "[DATE] - [DATE]" at bounding box center [283, 76] width 94 height 18
click at [249, 102] on span "button" at bounding box center [250, 100] width 7 height 7
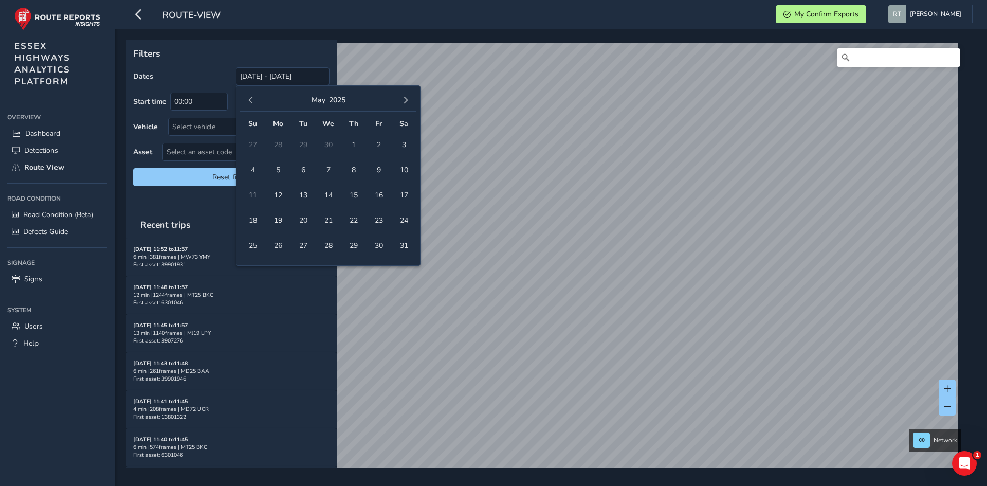
click at [249, 102] on span "button" at bounding box center [250, 100] width 7 height 7
click at [338, 143] on td "1" at bounding box center [328, 144] width 25 height 25
click at [327, 147] on span "1" at bounding box center [328, 145] width 18 height 18
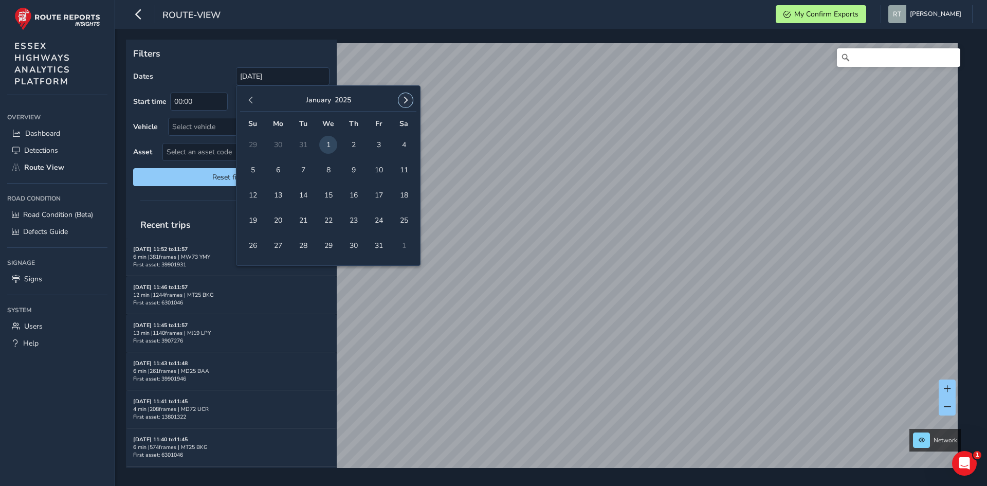
click at [405, 101] on span "button" at bounding box center [405, 100] width 7 height 7
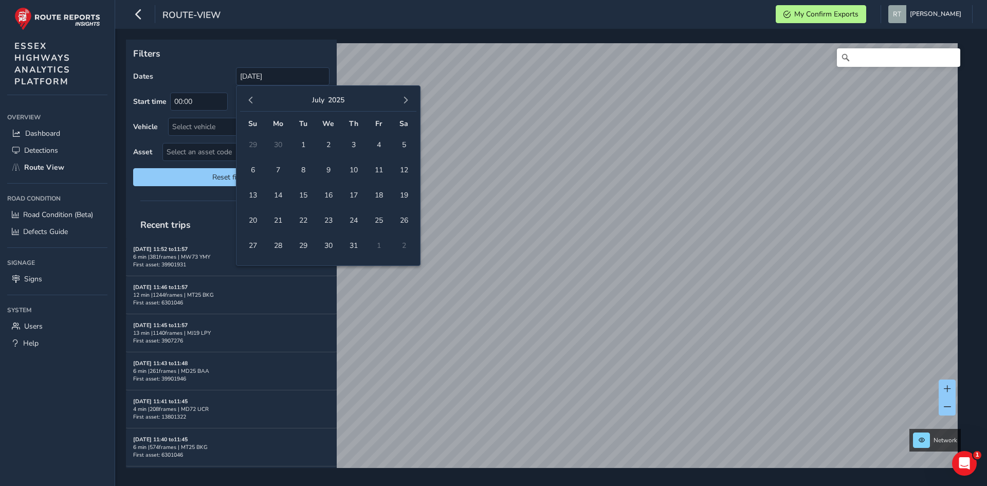
click at [405, 101] on span "button" at bounding box center [405, 100] width 7 height 7
click at [378, 150] on span "3" at bounding box center [379, 145] width 18 height 18
type input "01/01/2025 - 03/10/2025"
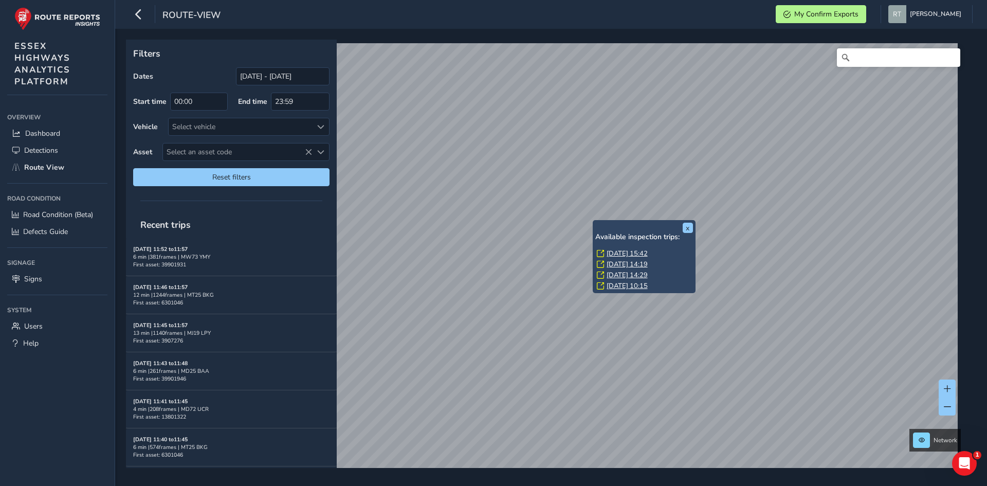
click at [622, 253] on link "Wed, 10 Sep, 15:42" at bounding box center [627, 253] width 41 height 9
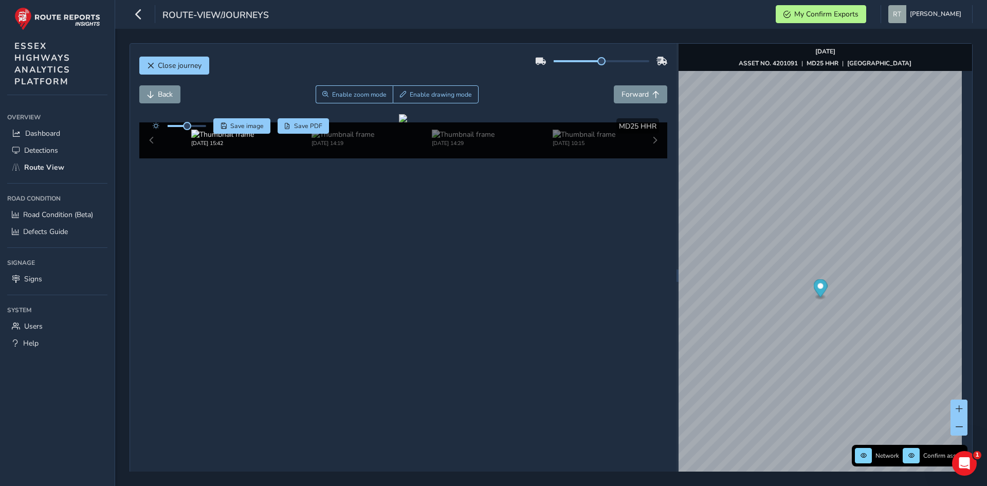
click at [815, 289] on icon "Map marker" at bounding box center [820, 288] width 14 height 18
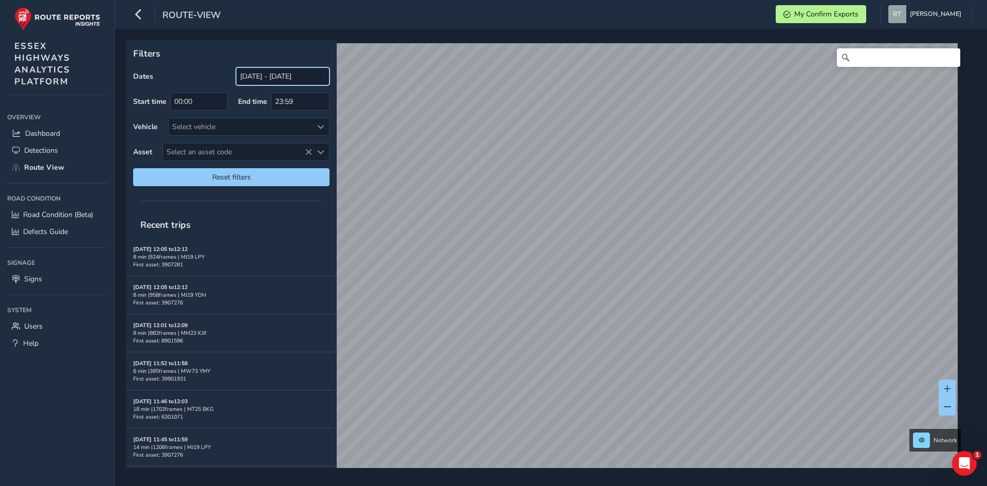
click at [267, 80] on input "[DATE] - [DATE]" at bounding box center [283, 76] width 94 height 18
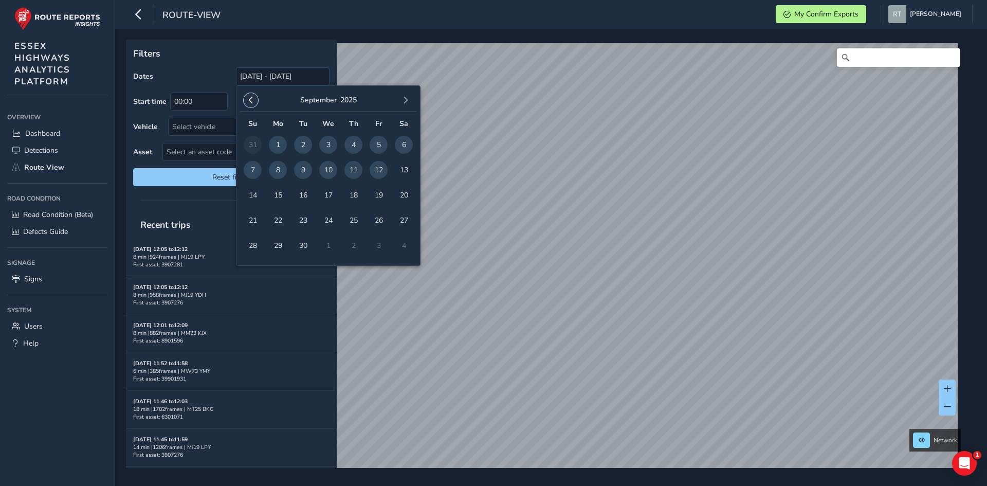
click at [255, 102] on button "button" at bounding box center [251, 100] width 14 height 14
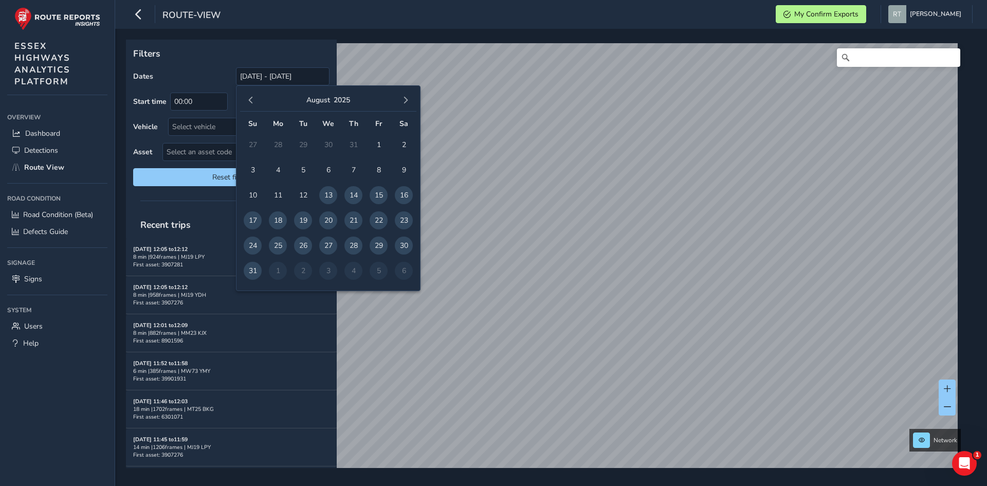
click at [255, 102] on button "button" at bounding box center [251, 100] width 14 height 14
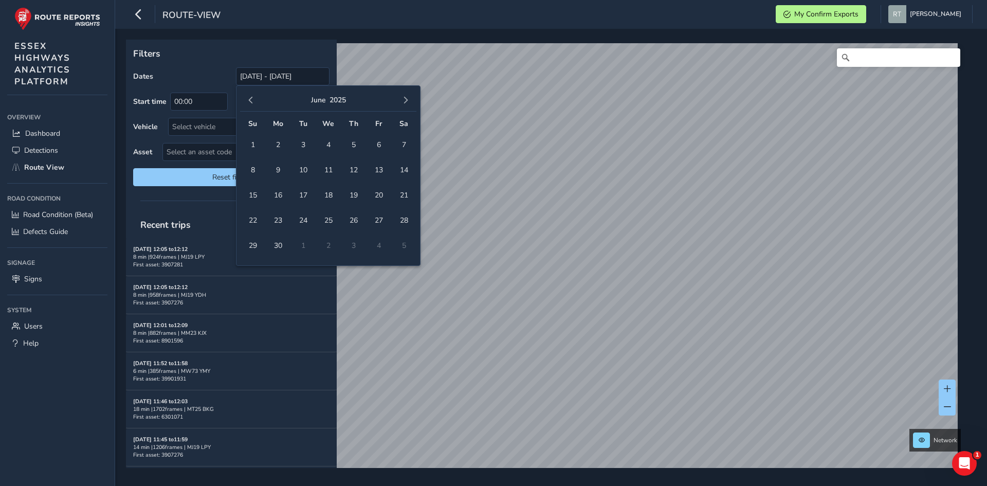
click at [255, 102] on button "button" at bounding box center [251, 100] width 14 height 14
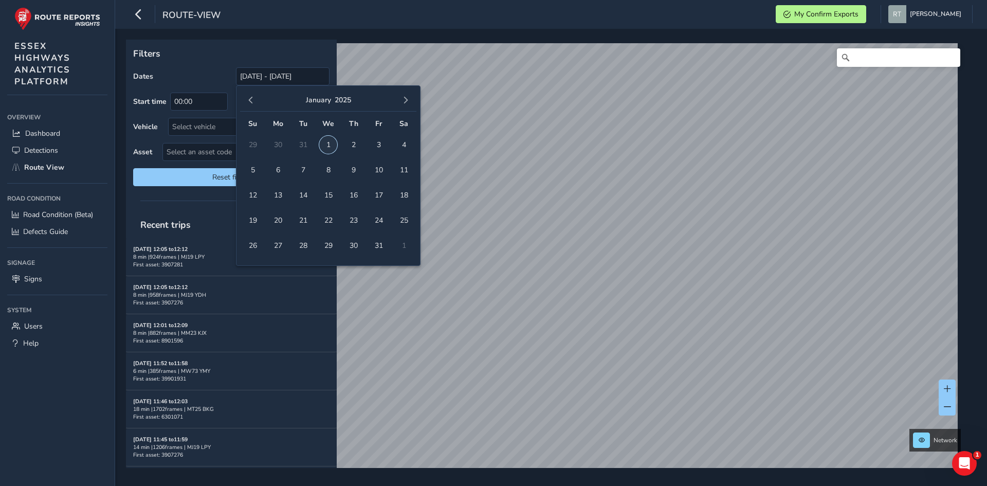
click at [331, 143] on span "1" at bounding box center [328, 145] width 18 height 18
click at [405, 105] on button "button" at bounding box center [405, 100] width 14 height 14
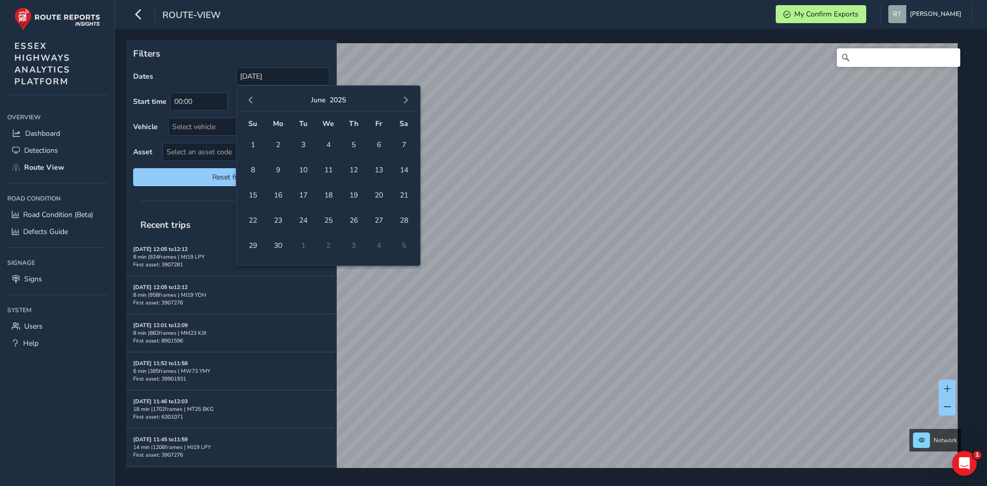
click at [405, 105] on button "button" at bounding box center [405, 100] width 14 height 14
click at [405, 198] on span "20" at bounding box center [404, 195] width 18 height 18
type input "[DATE] - [DATE]"
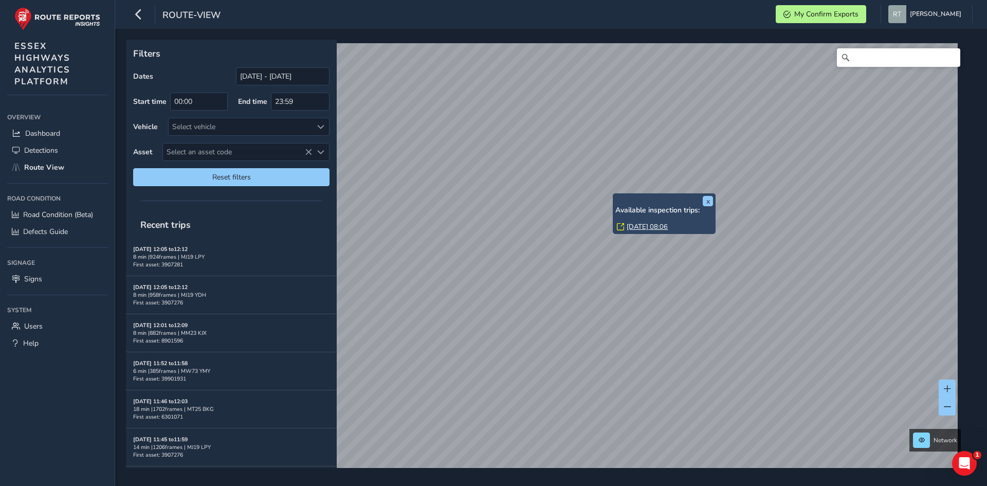
click at [637, 223] on link "[DATE] 08:06" at bounding box center [647, 226] width 41 height 9
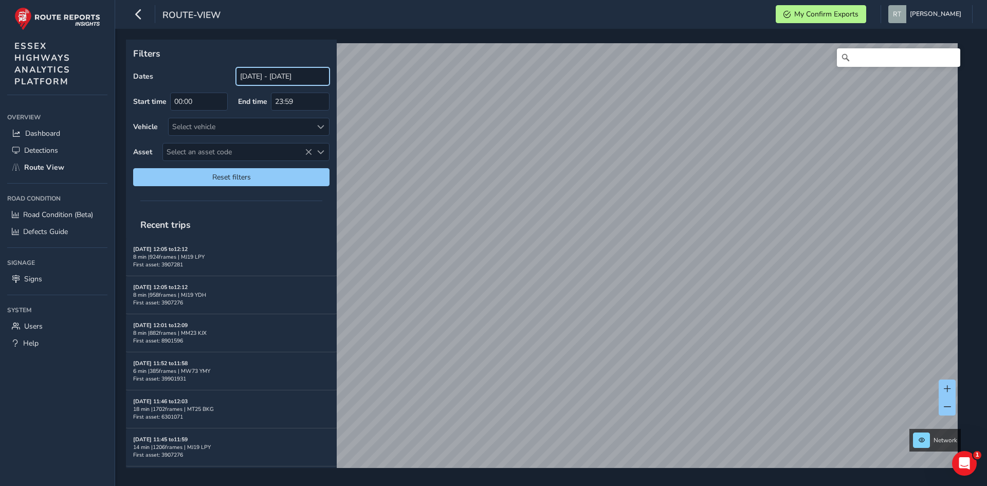
click at [281, 72] on input "[DATE] - [DATE]" at bounding box center [283, 76] width 94 height 18
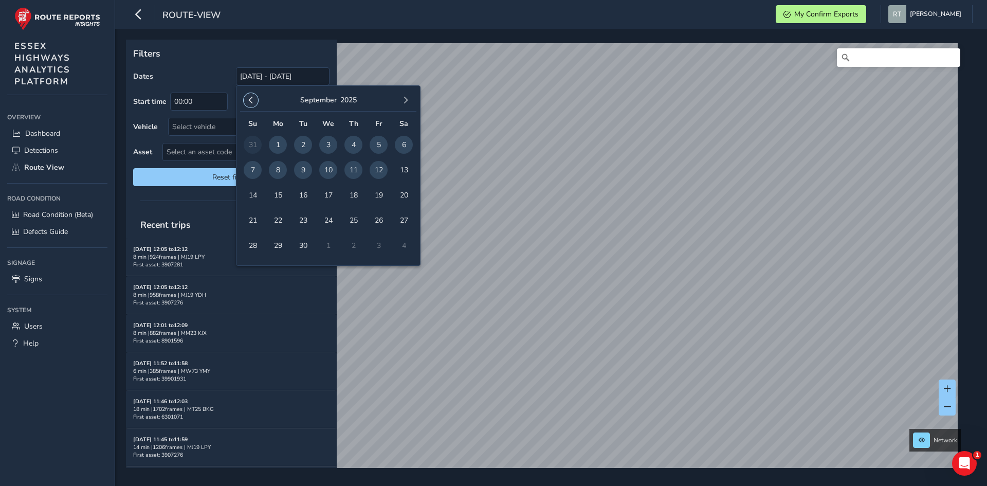
click at [249, 103] on span "button" at bounding box center [250, 100] width 7 height 7
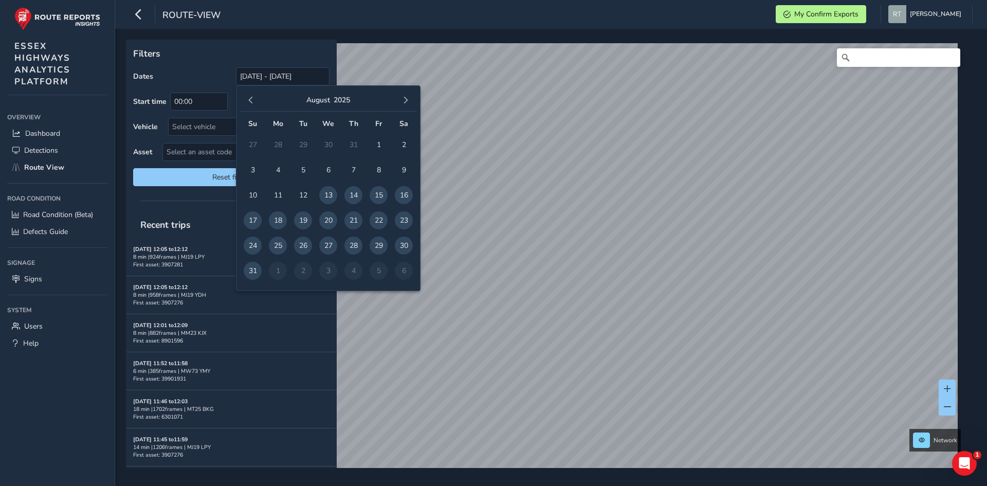
click at [249, 103] on span "button" at bounding box center [250, 100] width 7 height 7
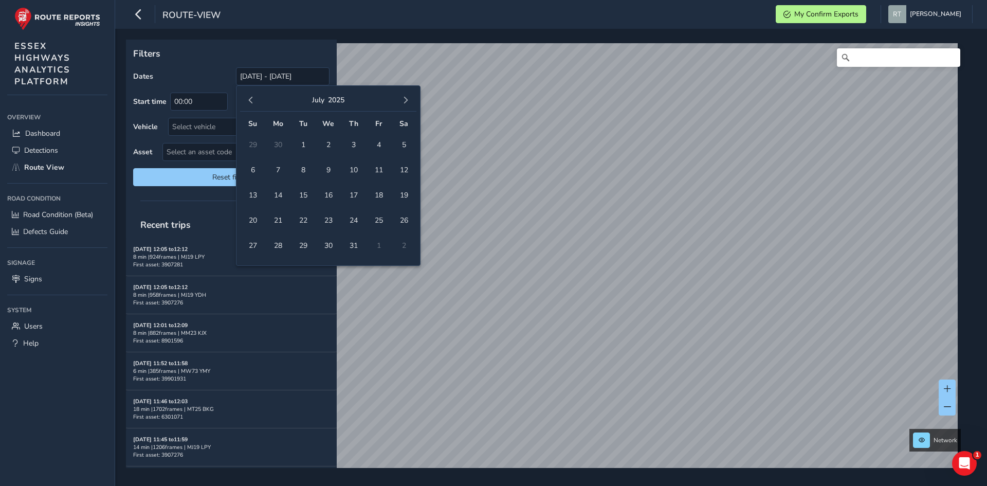
click at [250, 102] on span "button" at bounding box center [250, 100] width 7 height 7
click at [249, 103] on span "button" at bounding box center [250, 100] width 7 height 7
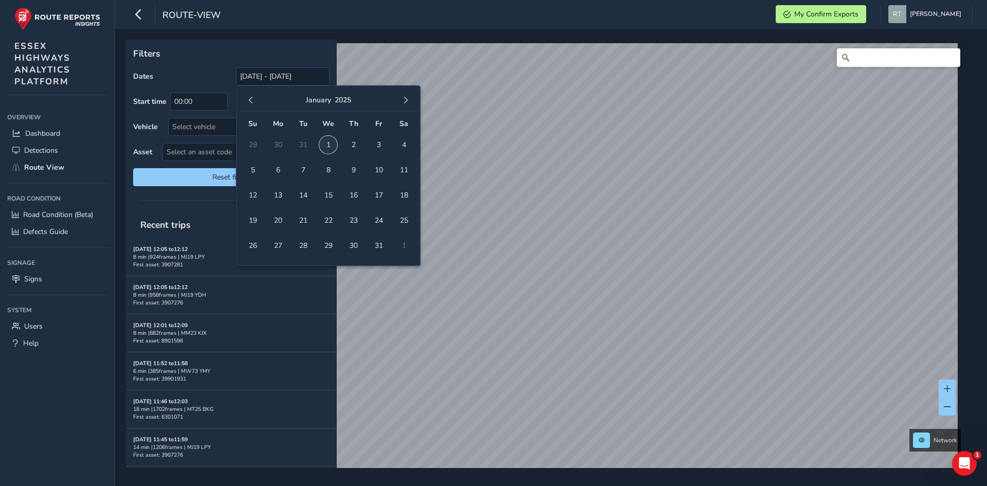
click at [331, 142] on span "1" at bounding box center [328, 145] width 18 height 18
click at [410, 100] on button "button" at bounding box center [405, 100] width 14 height 14
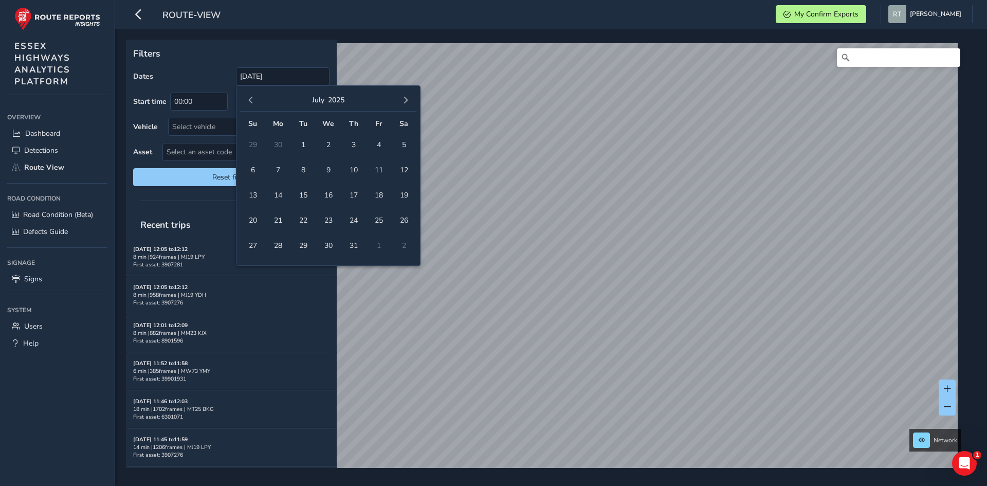
click at [410, 100] on button "button" at bounding box center [405, 100] width 14 height 14
click at [404, 220] on span "27" at bounding box center [404, 220] width 18 height 18
type input "01/01/2025 - 27/09/2025"
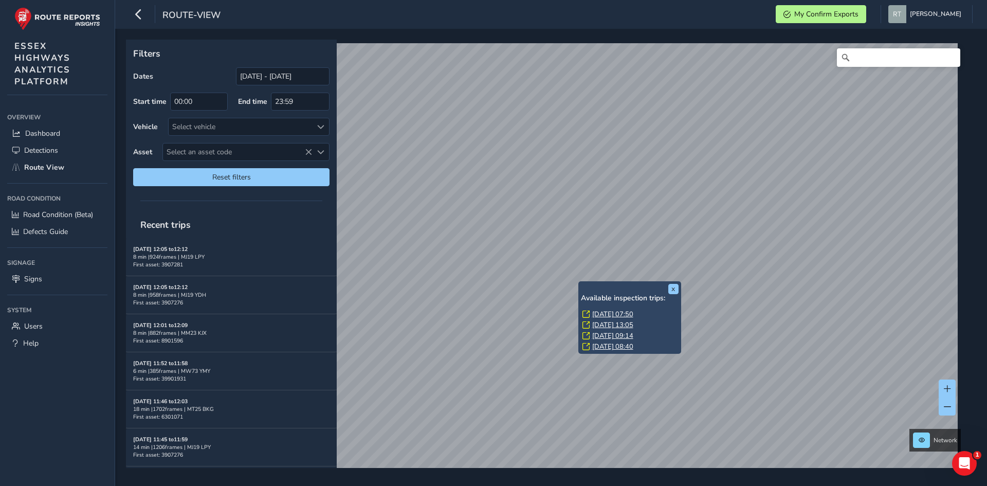
click at [605, 315] on link "Mon, 17 Mar, 07:50" at bounding box center [612, 313] width 41 height 9
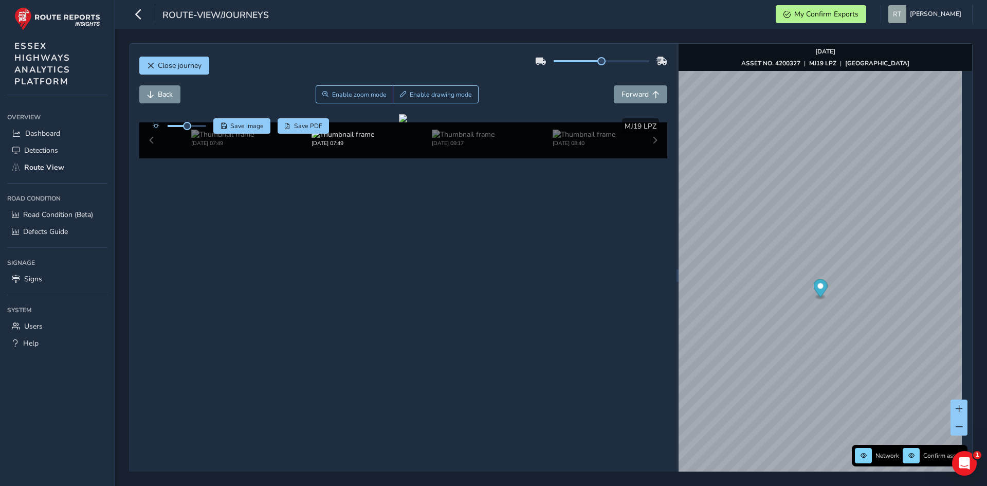
click at [814, 289] on icon "Map marker" at bounding box center [820, 288] width 14 height 18
click at [813, 287] on icon "Map marker" at bounding box center [820, 289] width 14 height 18
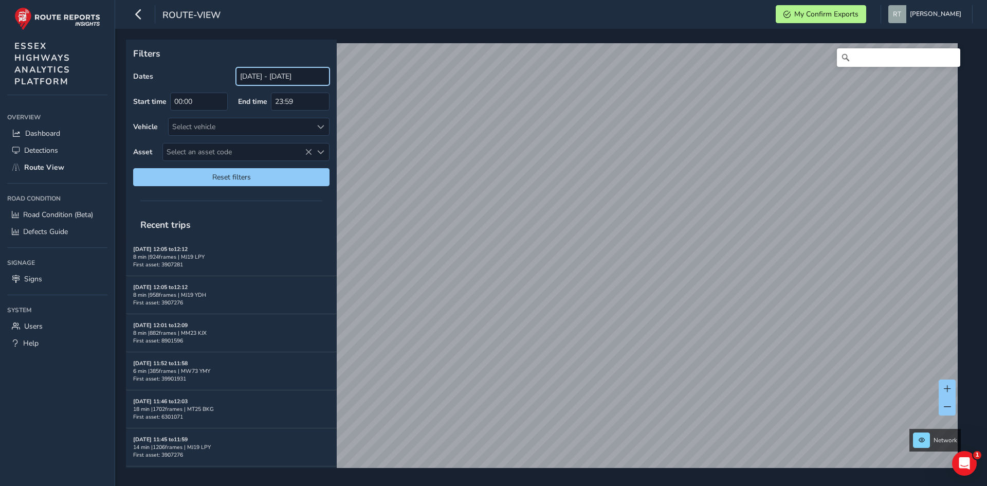
click at [276, 77] on input "[DATE] - [DATE]" at bounding box center [283, 76] width 94 height 18
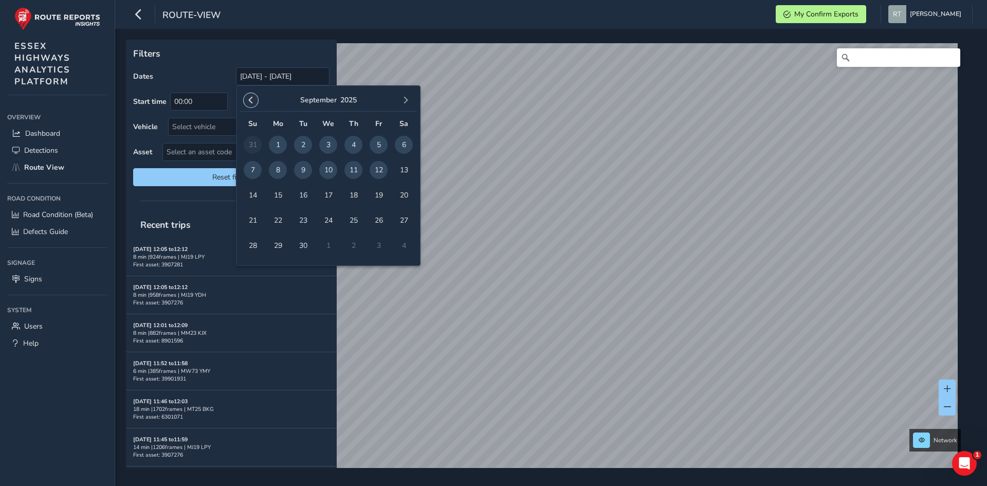
click at [251, 100] on span "button" at bounding box center [250, 100] width 7 height 7
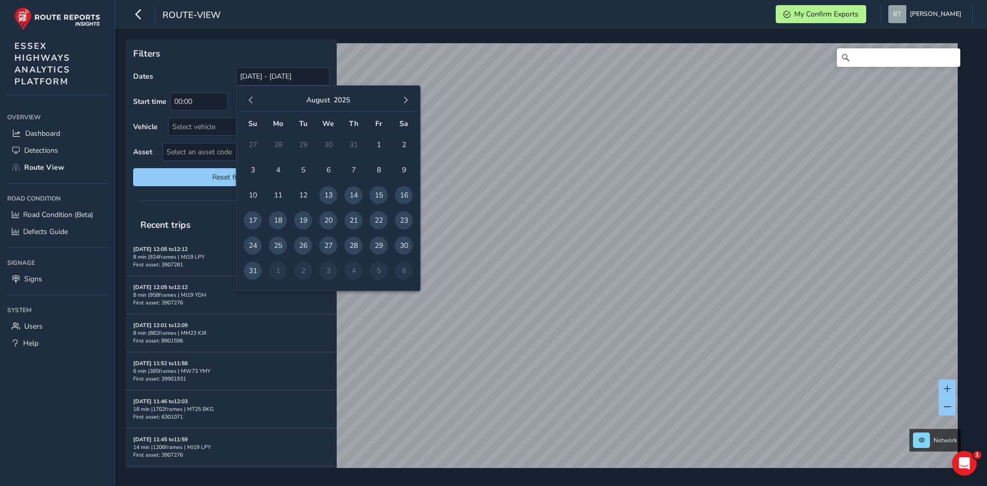
click at [251, 100] on span "button" at bounding box center [250, 100] width 7 height 7
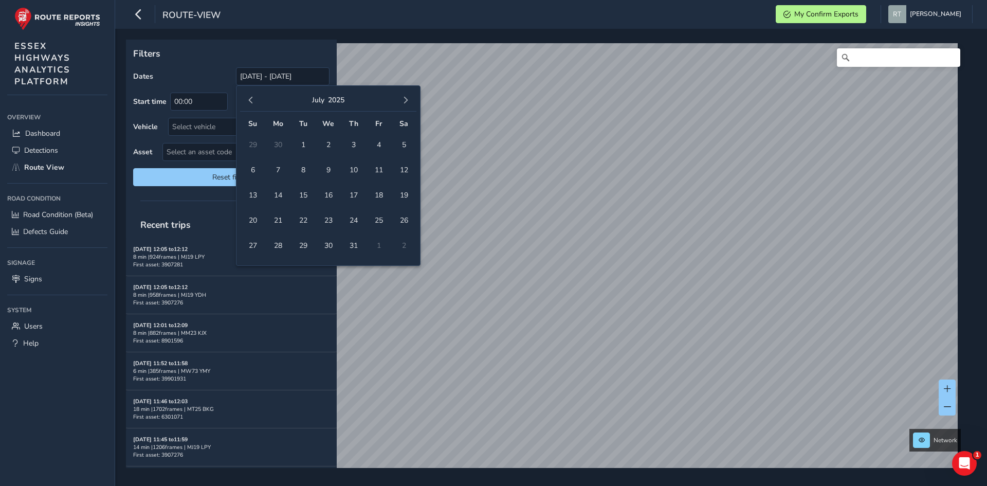
click at [251, 100] on span "button" at bounding box center [250, 100] width 7 height 7
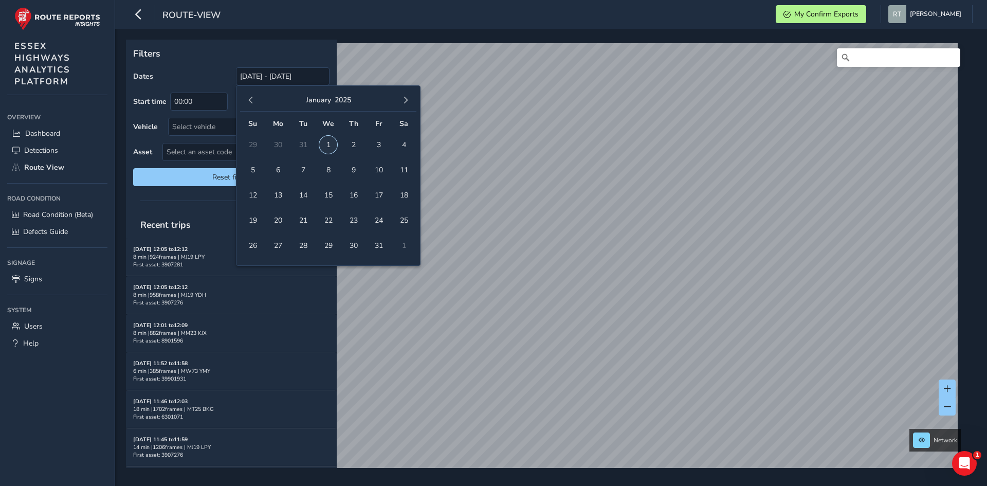
click at [331, 145] on span "1" at bounding box center [328, 145] width 18 height 18
click at [399, 102] on button "button" at bounding box center [405, 100] width 14 height 14
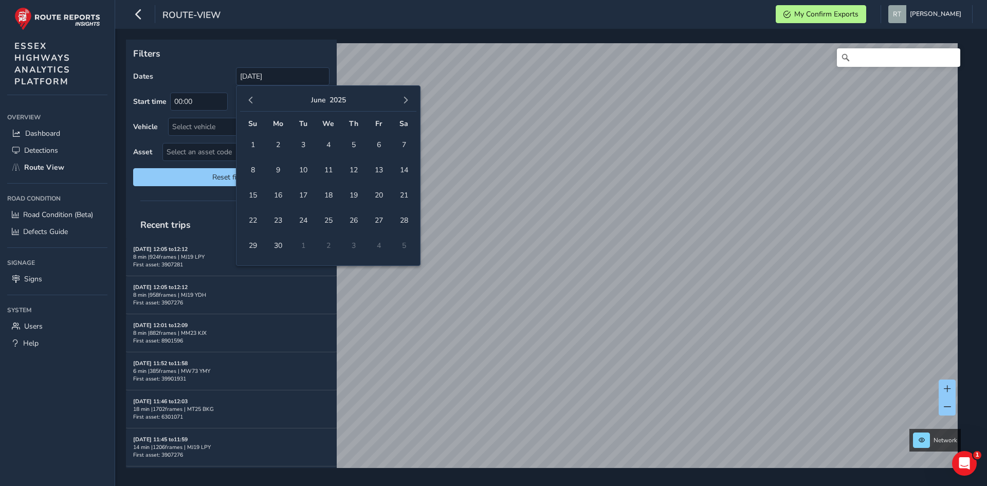
click at [399, 102] on button "button" at bounding box center [405, 100] width 14 height 14
click at [403, 200] on span "20" at bounding box center [404, 195] width 18 height 18
type input "[DATE] - [DATE]"
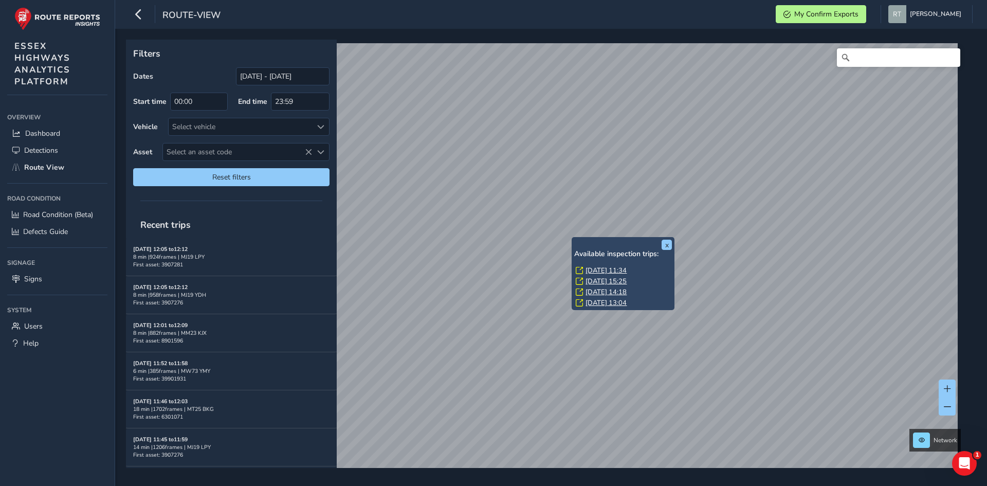
click at [589, 267] on link "[DATE] 11:34" at bounding box center [606, 270] width 41 height 9
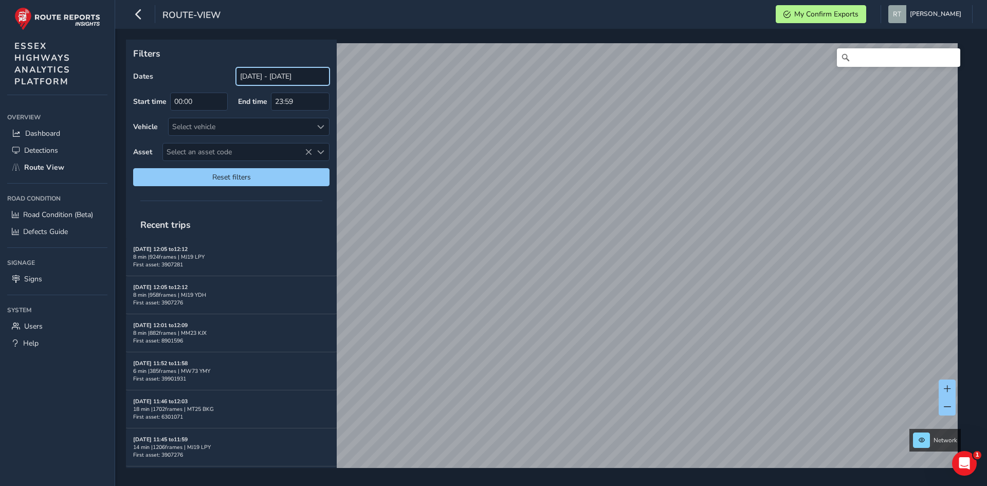
click at [262, 78] on input "[DATE] - [DATE]" at bounding box center [283, 76] width 94 height 18
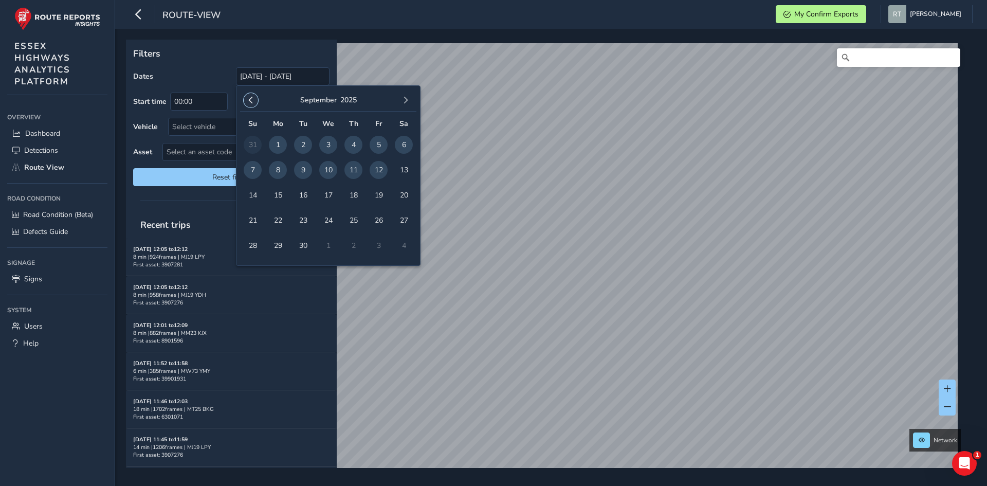
click at [258, 100] on button "button" at bounding box center [251, 100] width 14 height 14
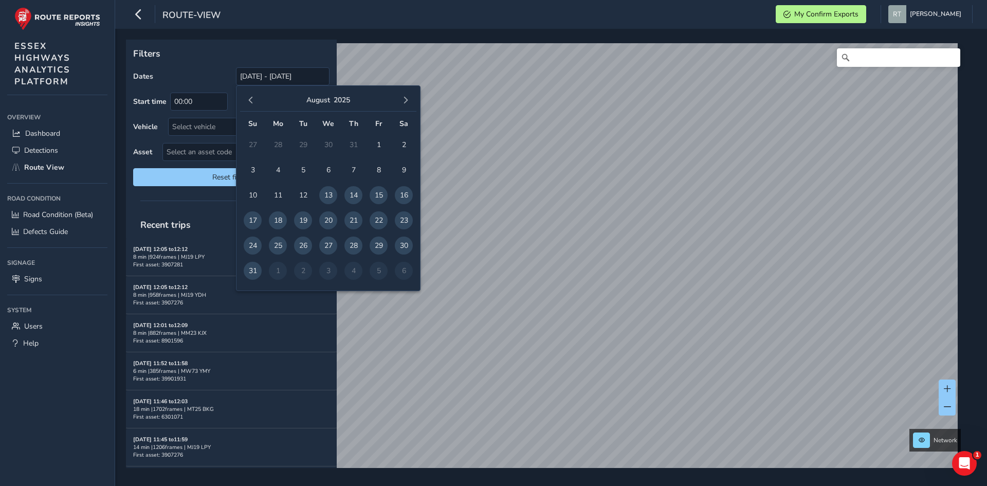
click at [258, 100] on button "button" at bounding box center [251, 100] width 14 height 14
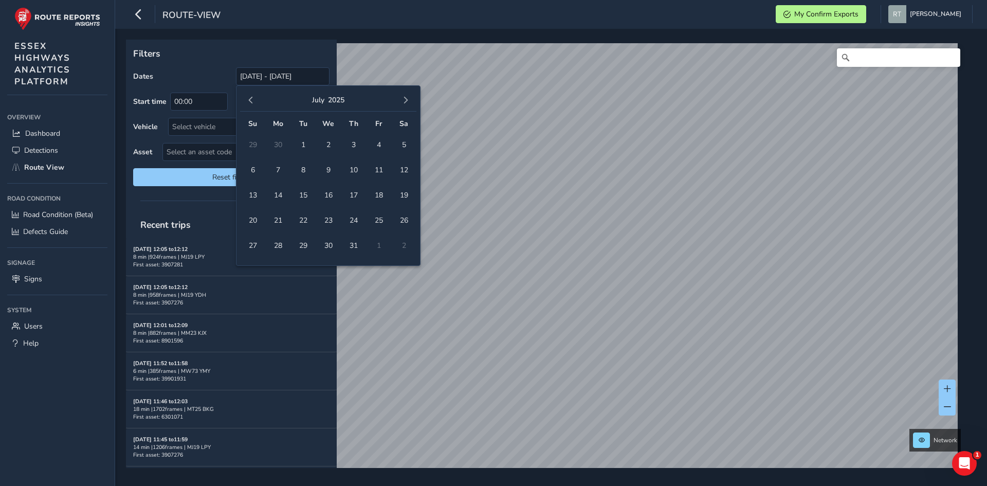
click at [258, 100] on button "button" at bounding box center [251, 100] width 14 height 14
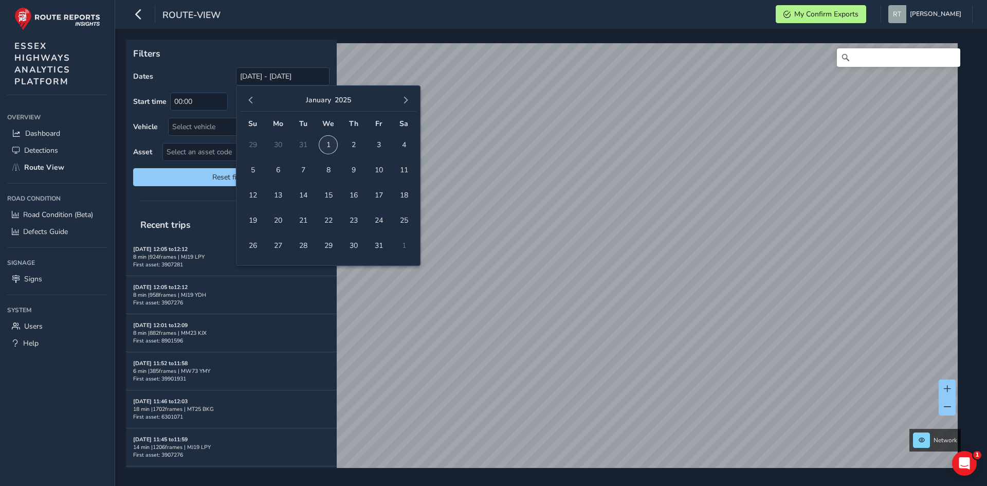
click at [329, 143] on span "1" at bounding box center [328, 145] width 18 height 18
click at [405, 103] on span "button" at bounding box center [405, 100] width 7 height 7
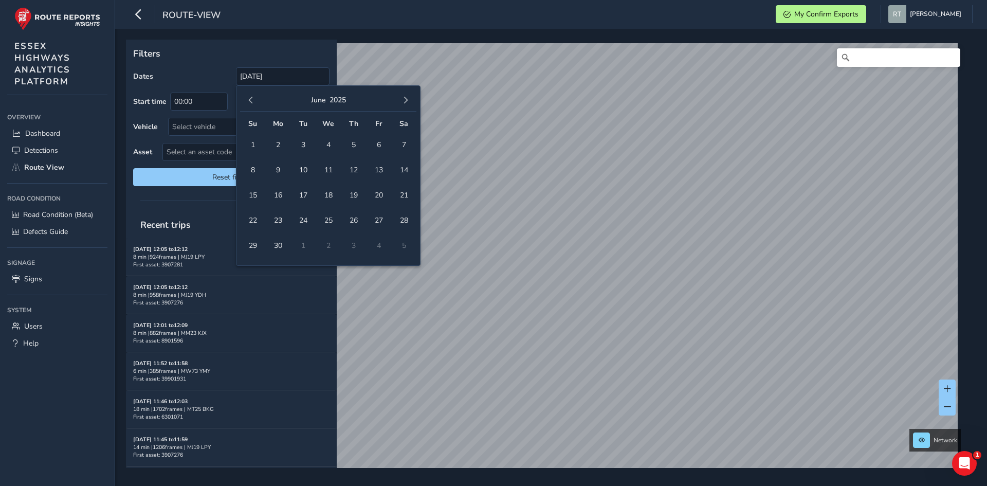
click at [405, 103] on span "button" at bounding box center [405, 100] width 7 height 7
click at [400, 197] on span "20" at bounding box center [404, 195] width 18 height 18
type input "[DATE] - [DATE]"
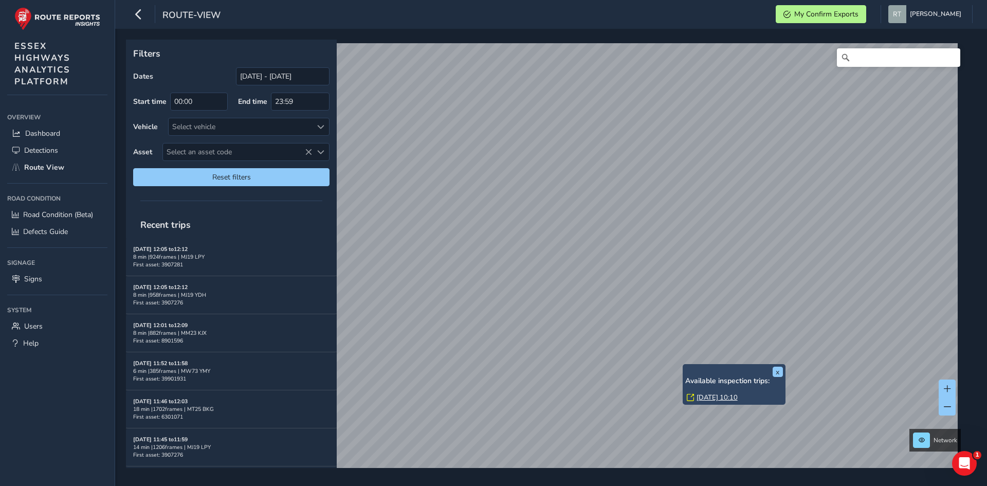
click at [710, 395] on link "[DATE] 10:10" at bounding box center [717, 397] width 41 height 9
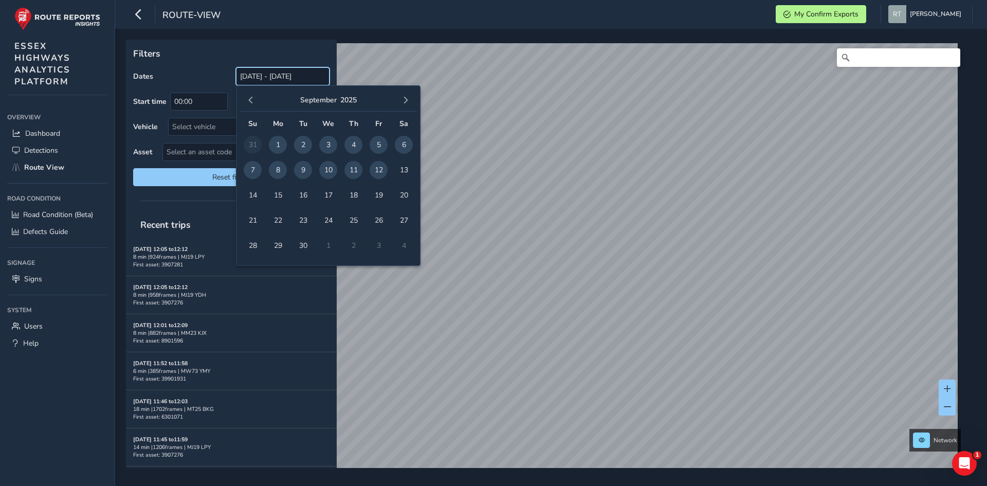
drag, startPoint x: 255, startPoint y: 75, endPoint x: 261, endPoint y: 85, distance: 12.0
click at [255, 75] on input "[DATE] - [DATE]" at bounding box center [283, 76] width 94 height 18
click at [248, 102] on span "button" at bounding box center [250, 100] width 7 height 7
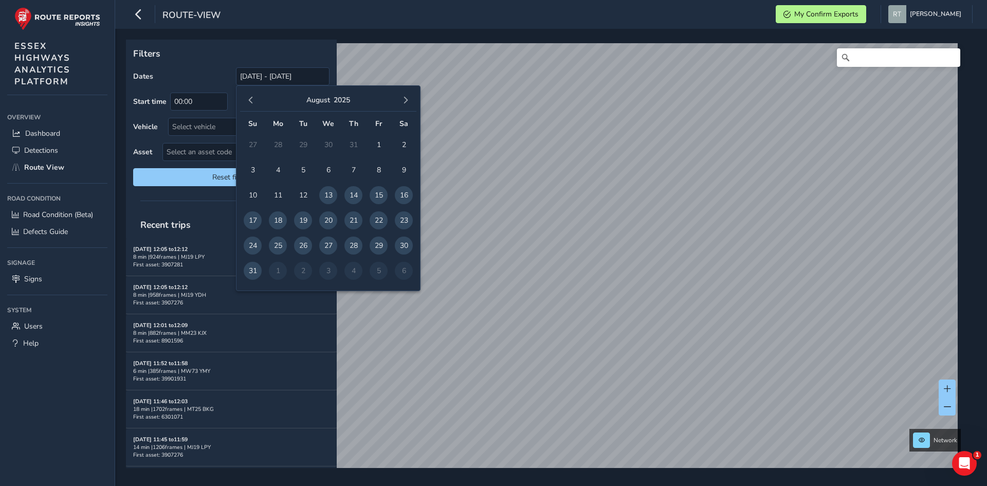
click at [248, 102] on span "button" at bounding box center [250, 100] width 7 height 7
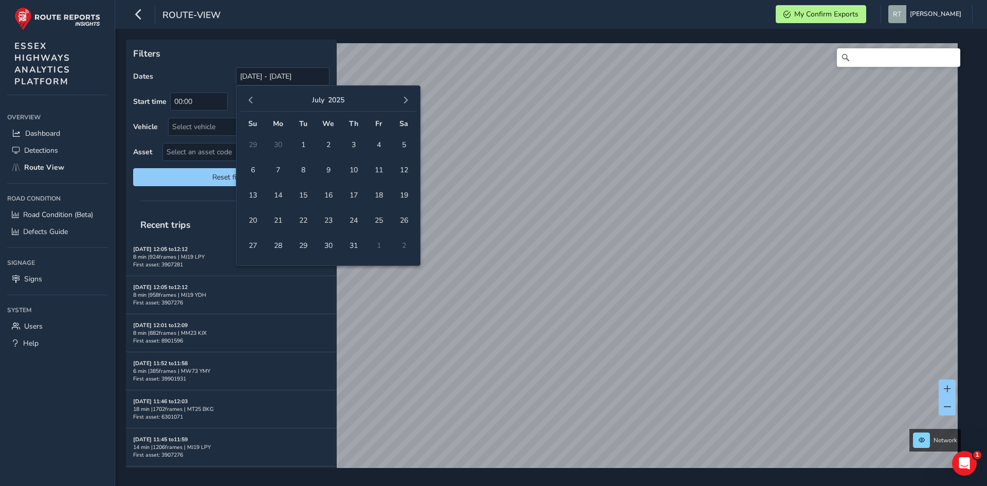
click at [248, 102] on span "button" at bounding box center [250, 100] width 7 height 7
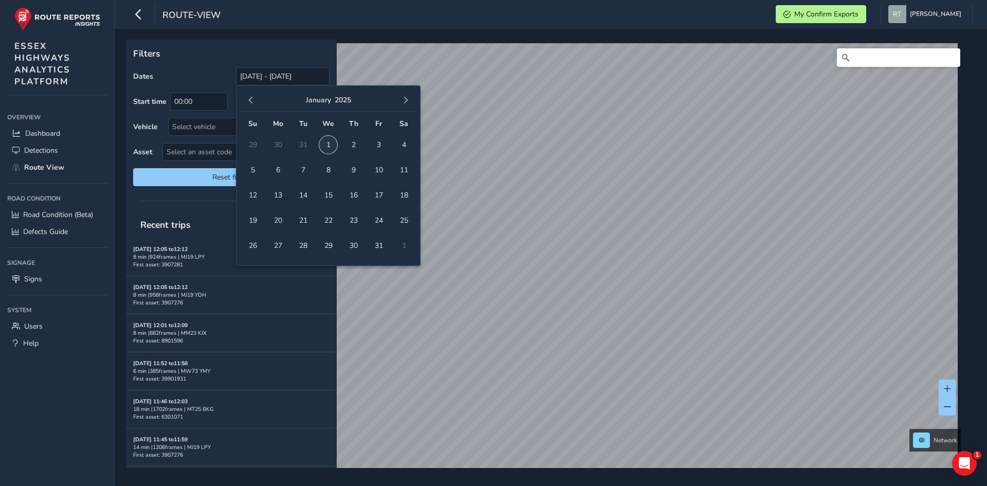
click at [325, 146] on span "1" at bounding box center [328, 145] width 18 height 18
click at [408, 101] on span "button" at bounding box center [405, 100] width 7 height 7
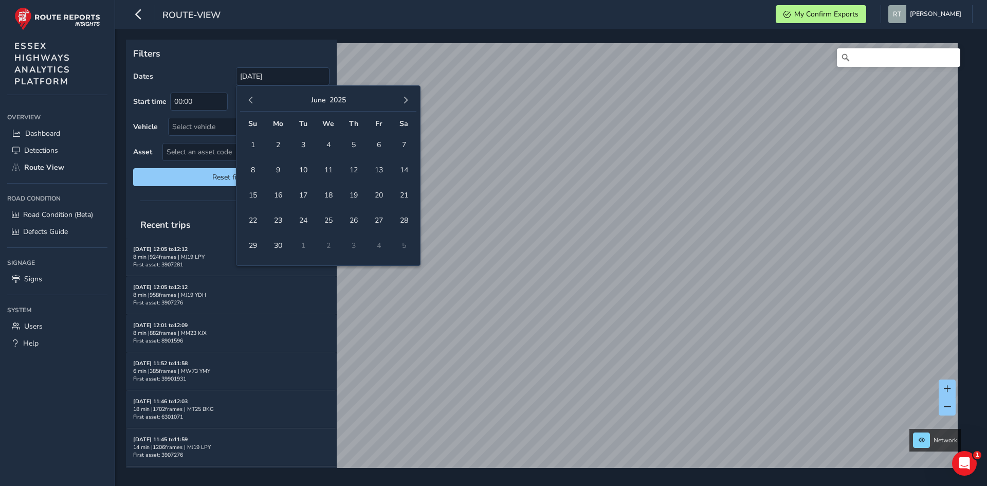
click at [408, 101] on span "button" at bounding box center [405, 100] width 7 height 7
click at [409, 105] on button "button" at bounding box center [405, 100] width 14 height 14
click at [409, 198] on span "20" at bounding box center [404, 195] width 18 height 18
type input "[DATE] - [DATE]"
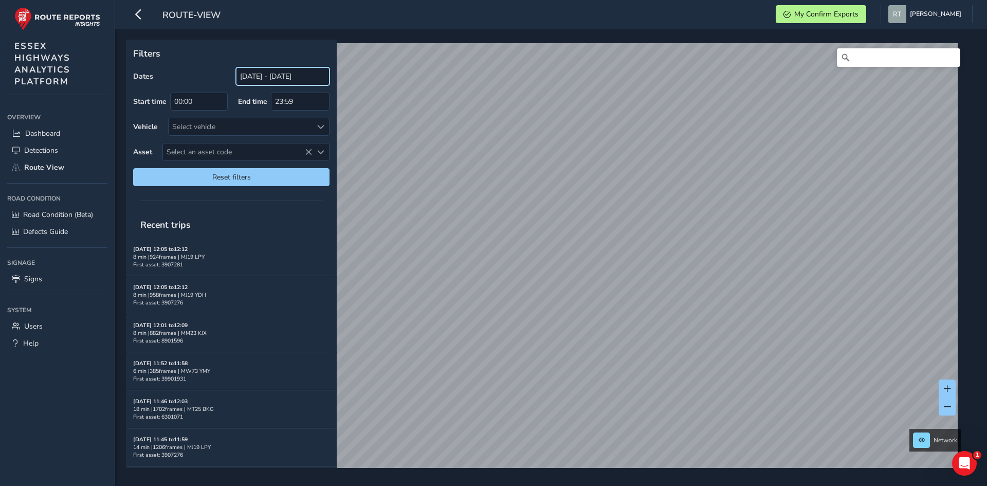
click at [255, 75] on input "[DATE] - [DATE]" at bounding box center [283, 76] width 94 height 18
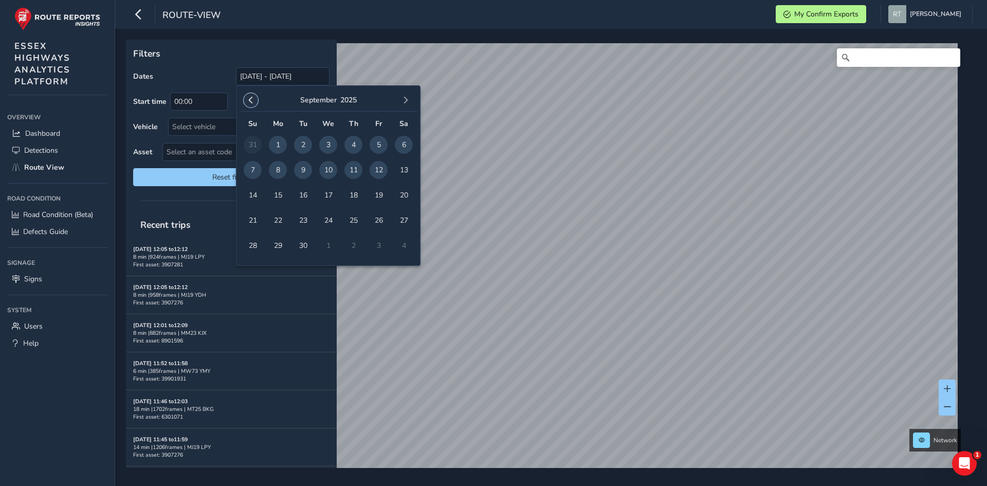
click at [248, 98] on span "button" at bounding box center [250, 100] width 7 height 7
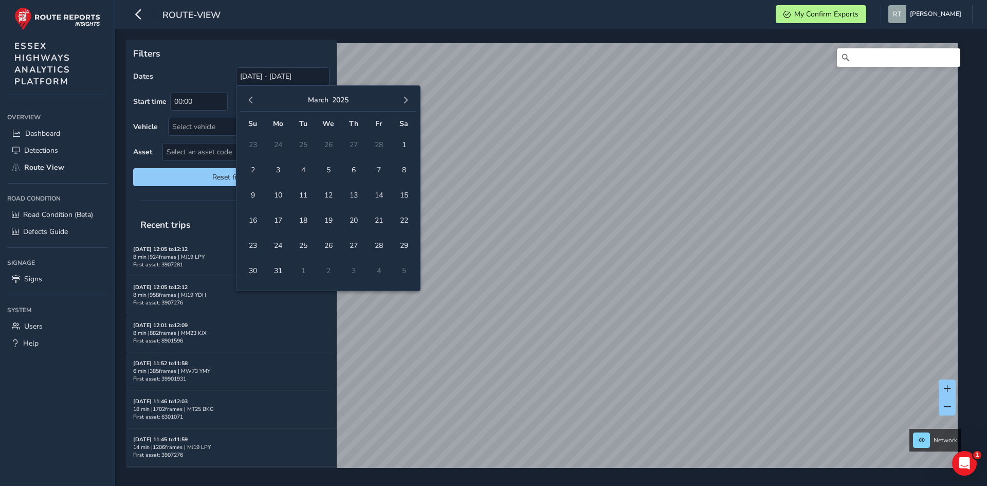
click at [248, 98] on span "button" at bounding box center [250, 100] width 7 height 7
click at [333, 144] on span "1" at bounding box center [328, 145] width 18 height 18
click at [403, 101] on span "button" at bounding box center [405, 100] width 7 height 7
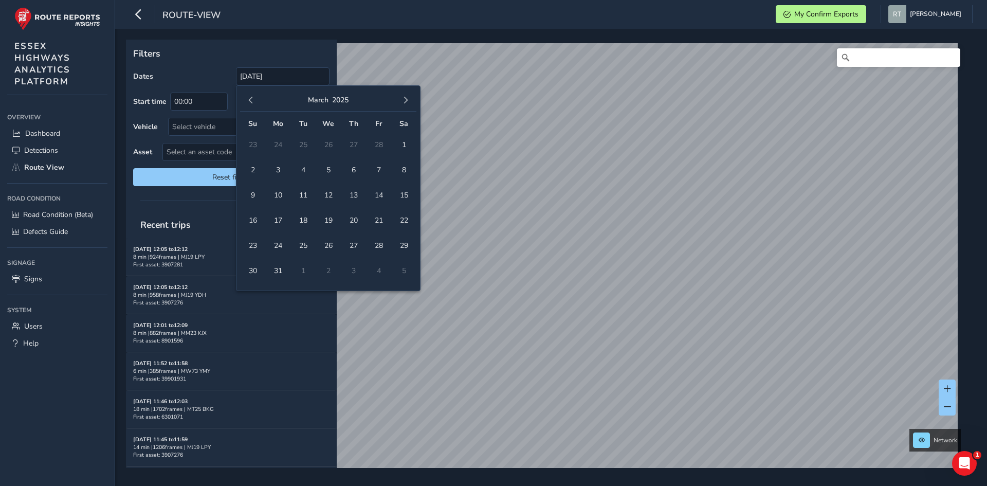
click at [403, 101] on span "button" at bounding box center [405, 100] width 7 height 7
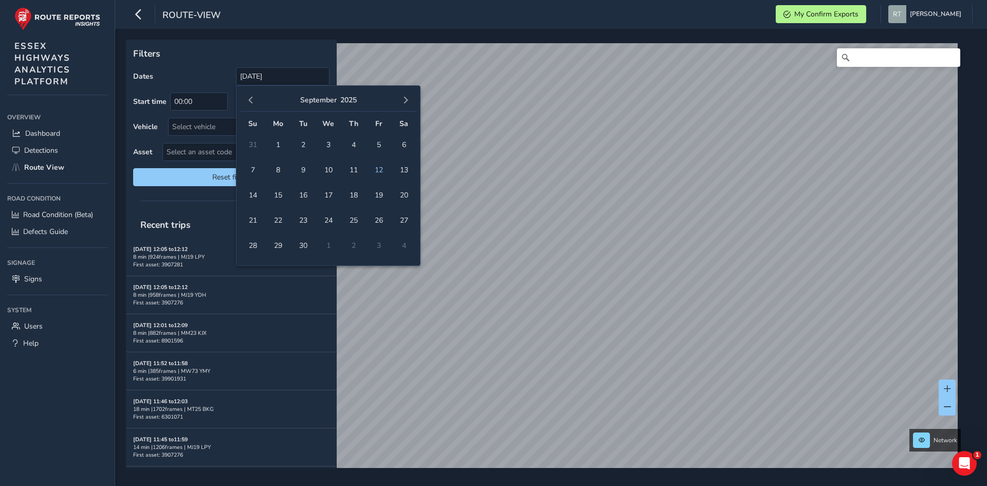
click at [403, 101] on span "button" at bounding box center [405, 100] width 7 height 7
click at [251, 102] on span "button" at bounding box center [250, 100] width 7 height 7
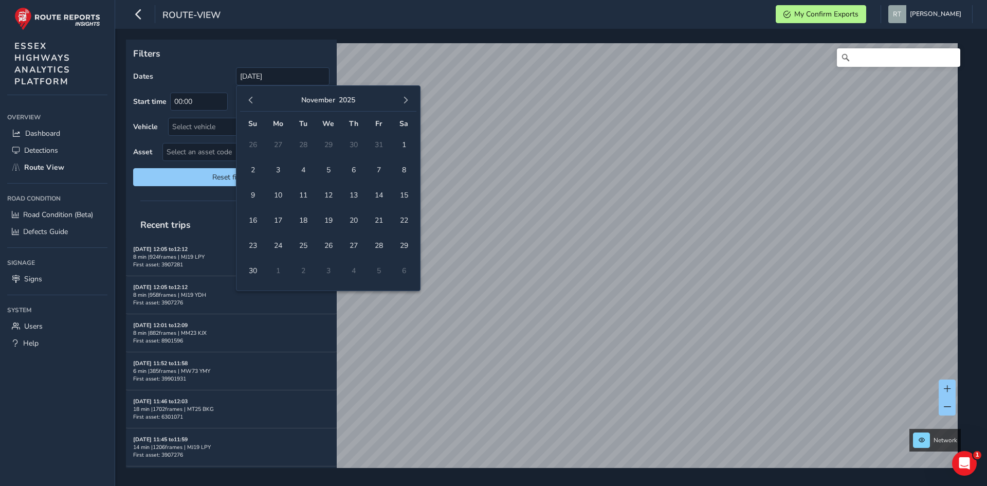
click at [251, 102] on span "button" at bounding box center [250, 100] width 7 height 7
click at [382, 170] on span "10" at bounding box center [379, 170] width 18 height 18
type input "[DATE] - [DATE]"
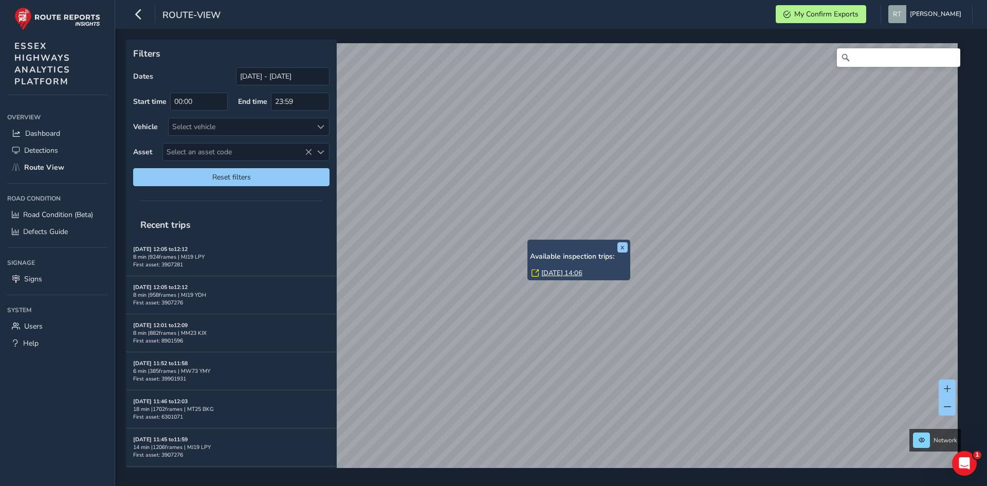
click at [553, 273] on link "[DATE] 14:06" at bounding box center [561, 272] width 41 height 9
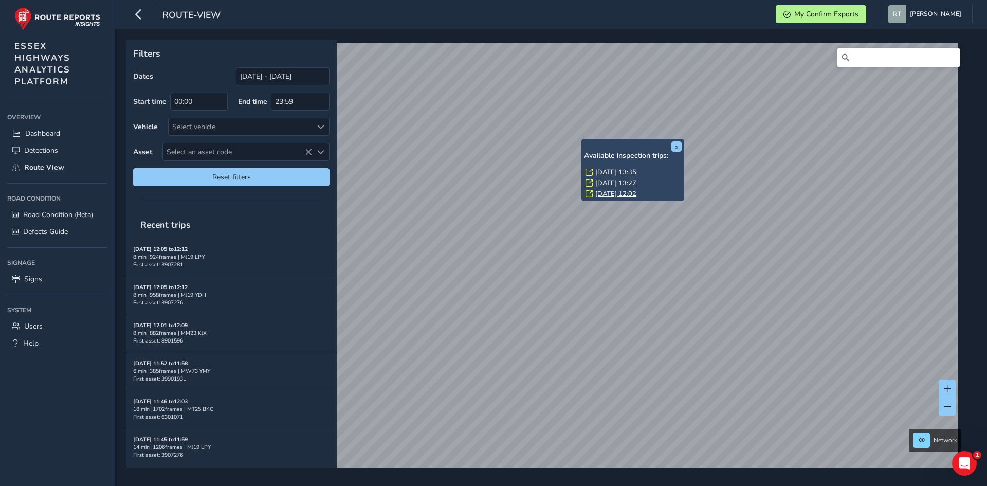
click at [607, 172] on link "[DATE] 13:35" at bounding box center [615, 172] width 41 height 9
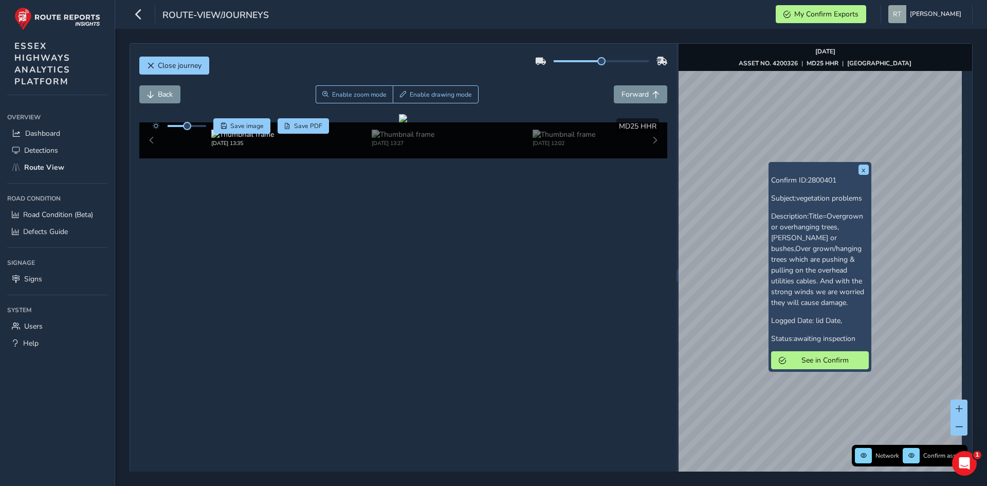
click at [776, 371] on div "x Confirm ID: 2800401 Subject: vegetation problems Description: Title=Overgrown…" at bounding box center [820, 267] width 103 height 210
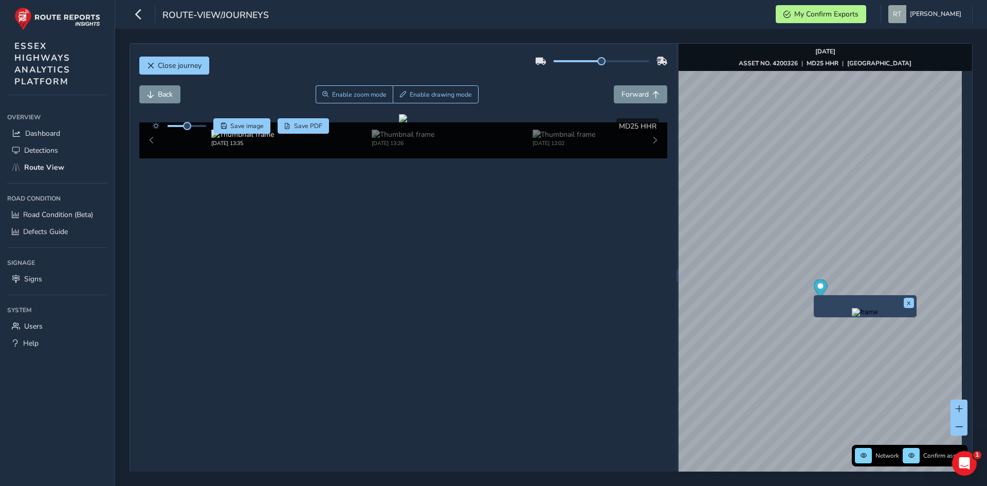
click at [817, 287] on circle "Map marker" at bounding box center [820, 286] width 6 height 6
click at [222, 126] on span "Save" at bounding box center [224, 126] width 6 height 6
